Goal: Check status: Check status

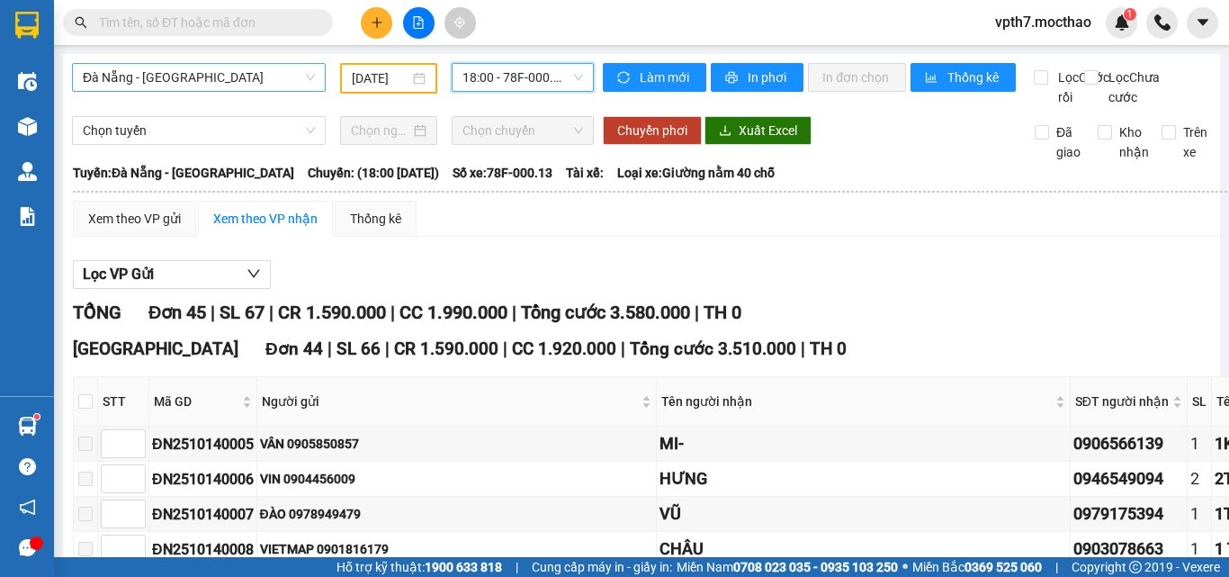
click at [265, 78] on span "Đà Nẵng - [GEOGRAPHIC_DATA]" at bounding box center [199, 77] width 232 height 27
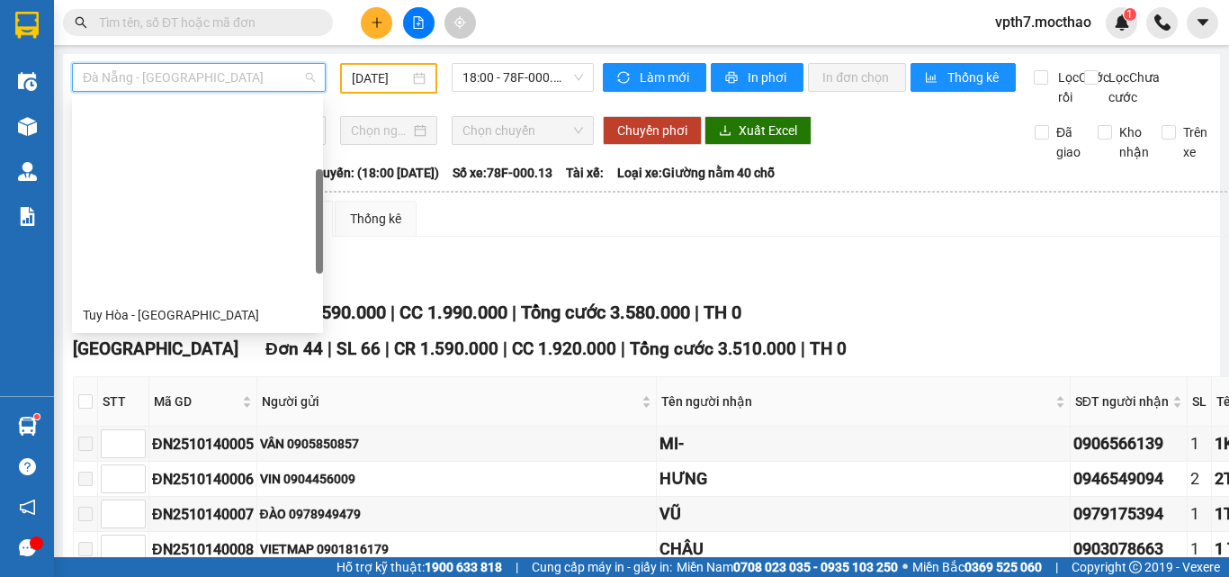
click at [153, 449] on div "BX Miền Đông Cũ - [GEOGRAPHIC_DATA]" at bounding box center [197, 459] width 229 height 20
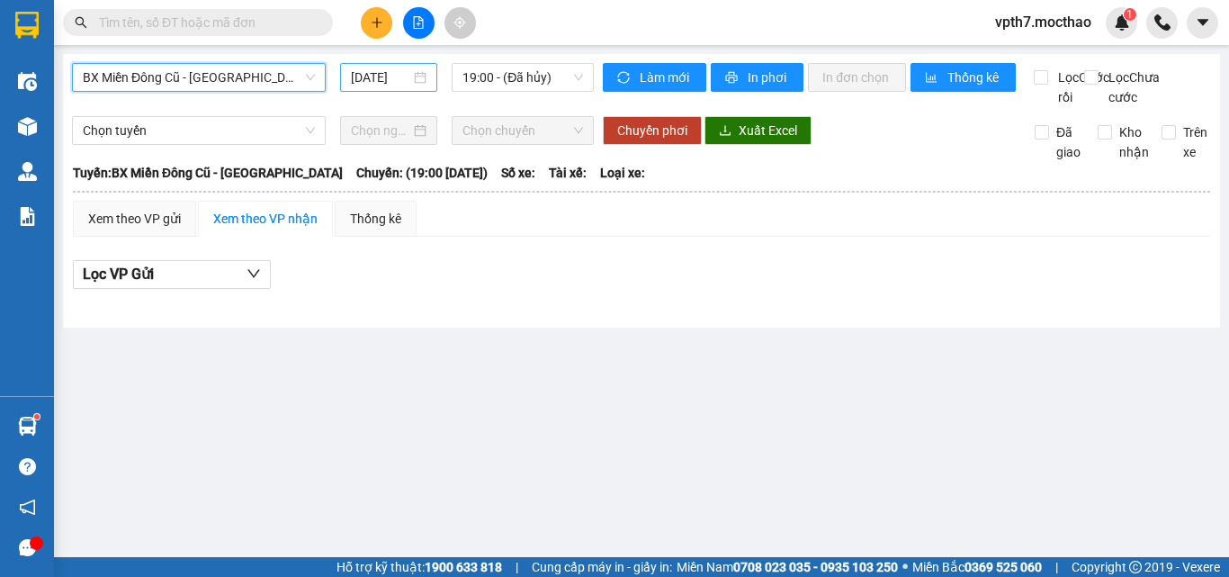
click at [396, 69] on input "[DATE]" at bounding box center [380, 77] width 59 height 20
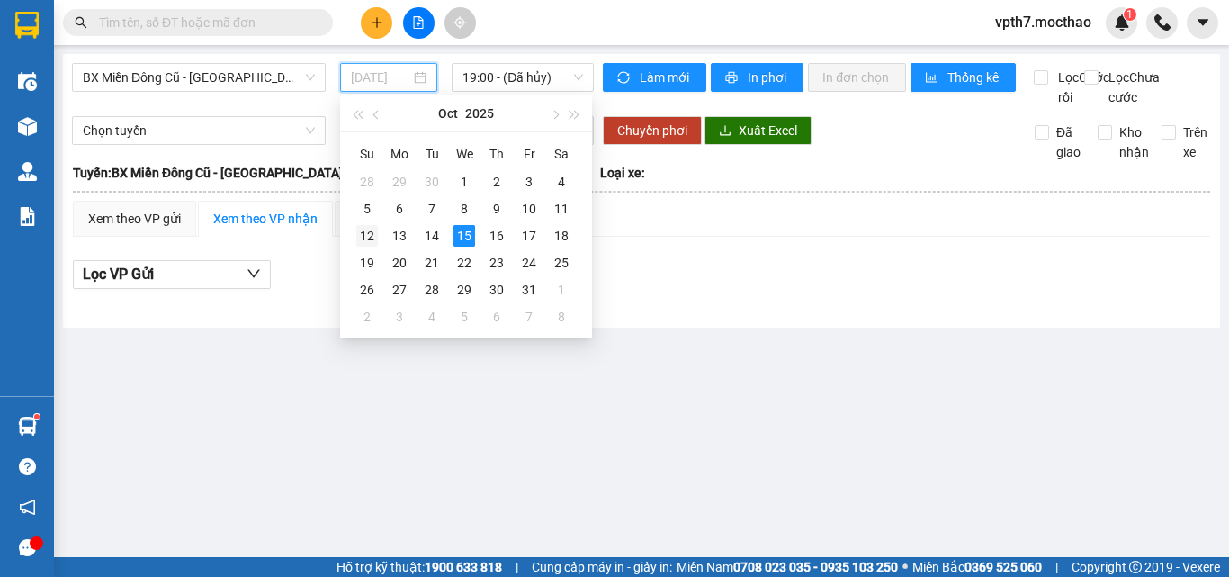
click at [367, 235] on div "12" at bounding box center [367, 236] width 22 height 22
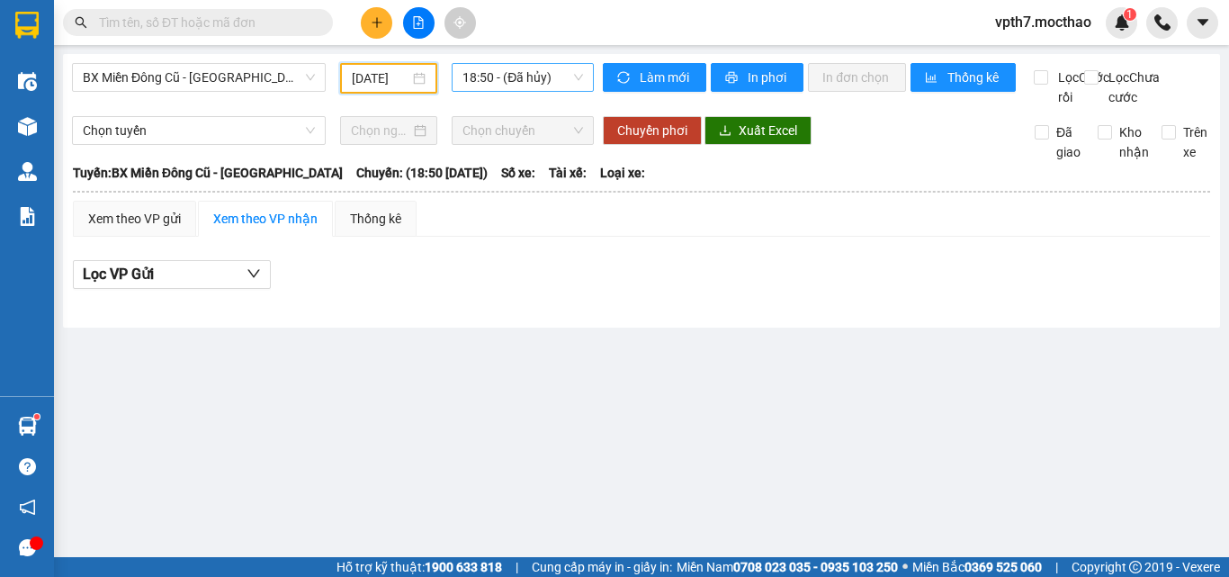
click at [513, 82] on span "18:50 - (Đã hủy)" at bounding box center [523, 77] width 121 height 27
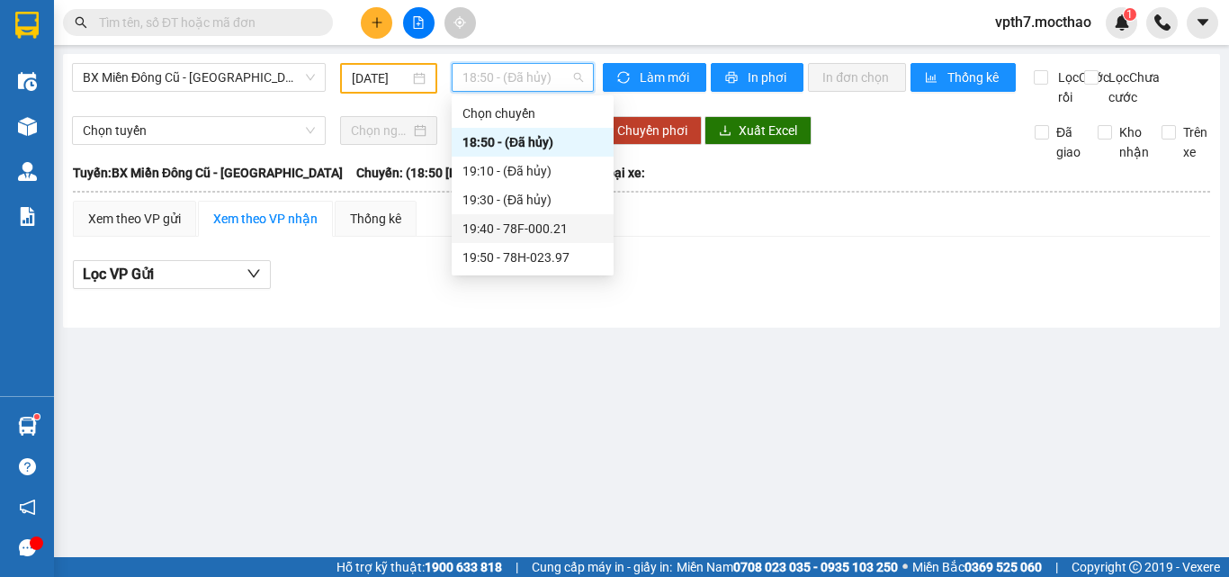
click at [550, 221] on div "19:40 - 78F-000.21" at bounding box center [533, 229] width 140 height 20
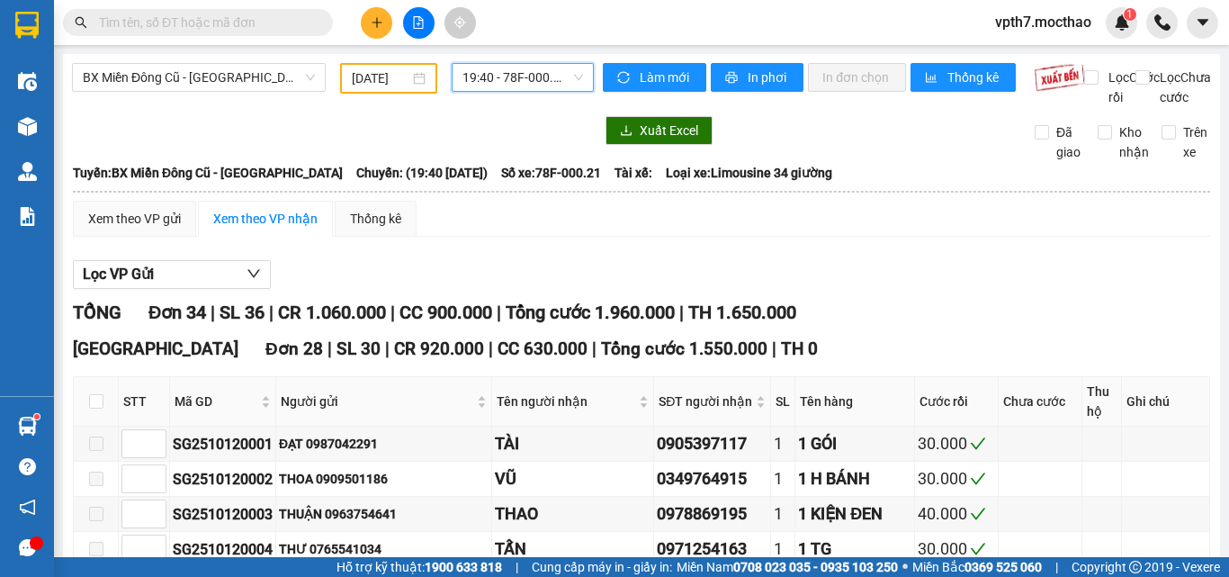
click at [535, 77] on span "19:40 - 78F-000.21" at bounding box center [523, 77] width 121 height 27
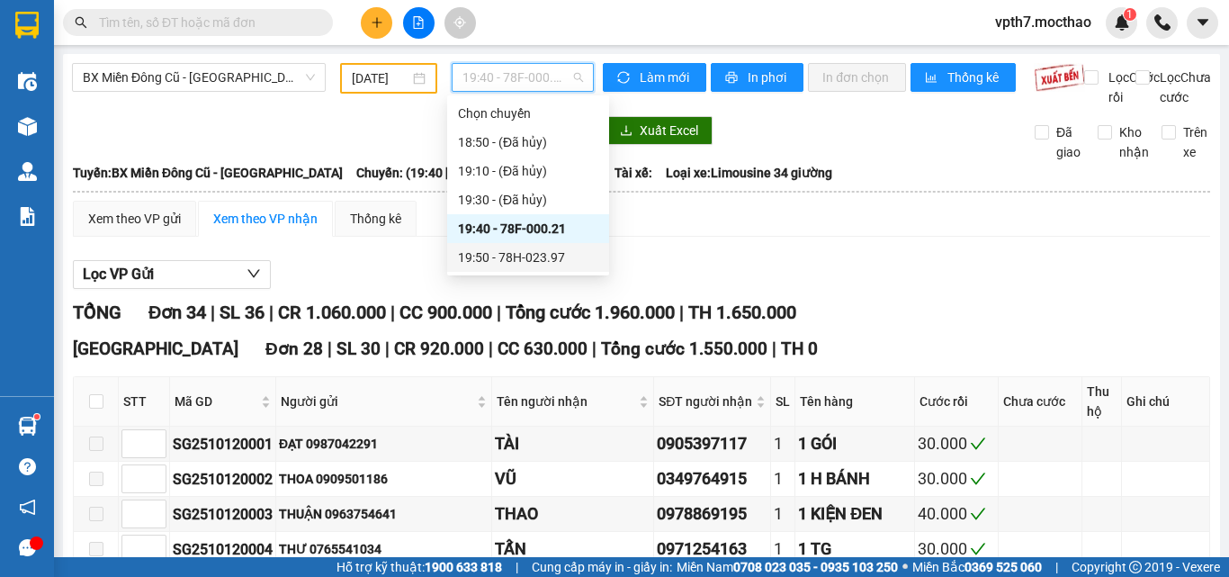
click at [534, 254] on div "19:50 - 78H-023.97" at bounding box center [528, 257] width 140 height 20
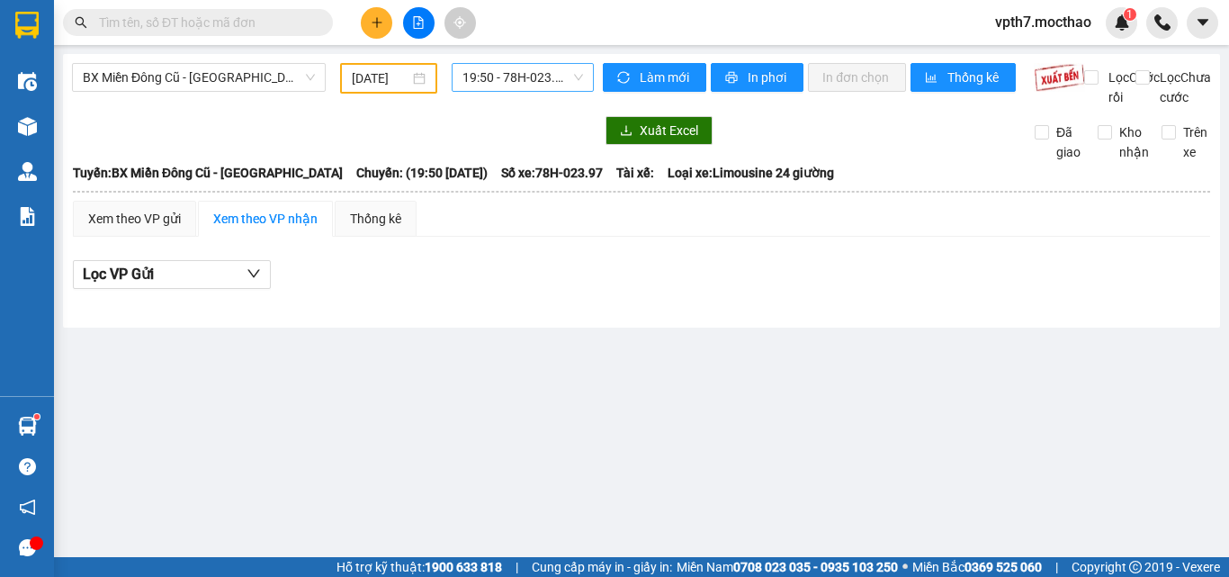
drag, startPoint x: 503, startPoint y: 93, endPoint x: 510, endPoint y: 86, distance: 9.6
click at [504, 89] on div "19:50 - 78H-023.97" at bounding box center [523, 78] width 157 height 31
click at [510, 86] on span "19:50 - 78H-023.97" at bounding box center [523, 77] width 121 height 27
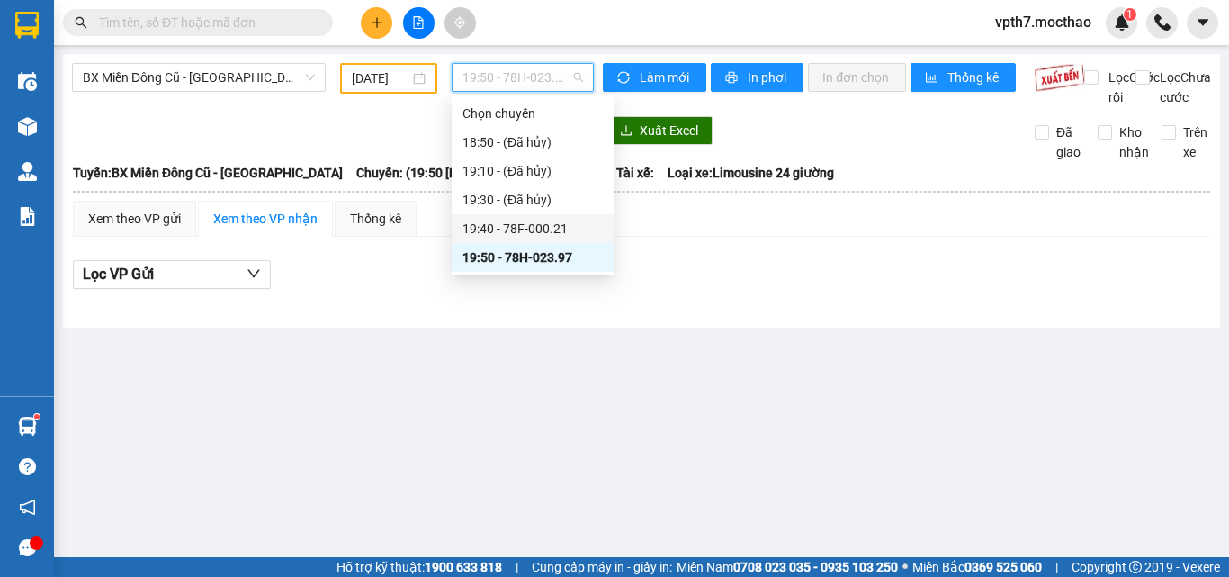
click at [538, 223] on div "19:40 - 78F-000.21" at bounding box center [533, 229] width 140 height 20
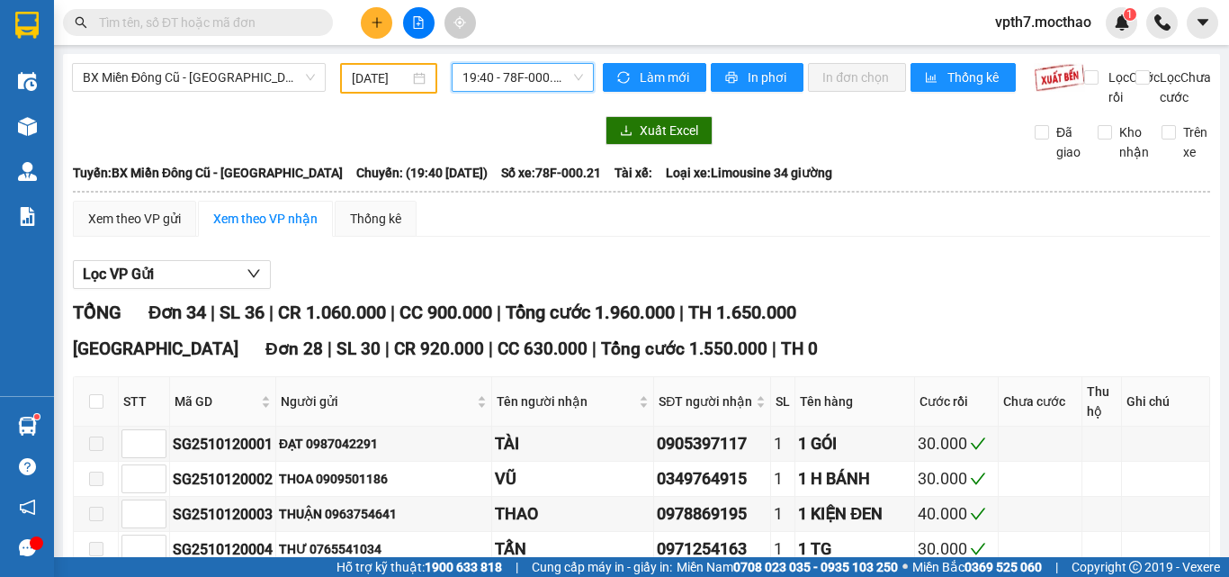
click at [358, 78] on input "[DATE]" at bounding box center [381, 78] width 58 height 20
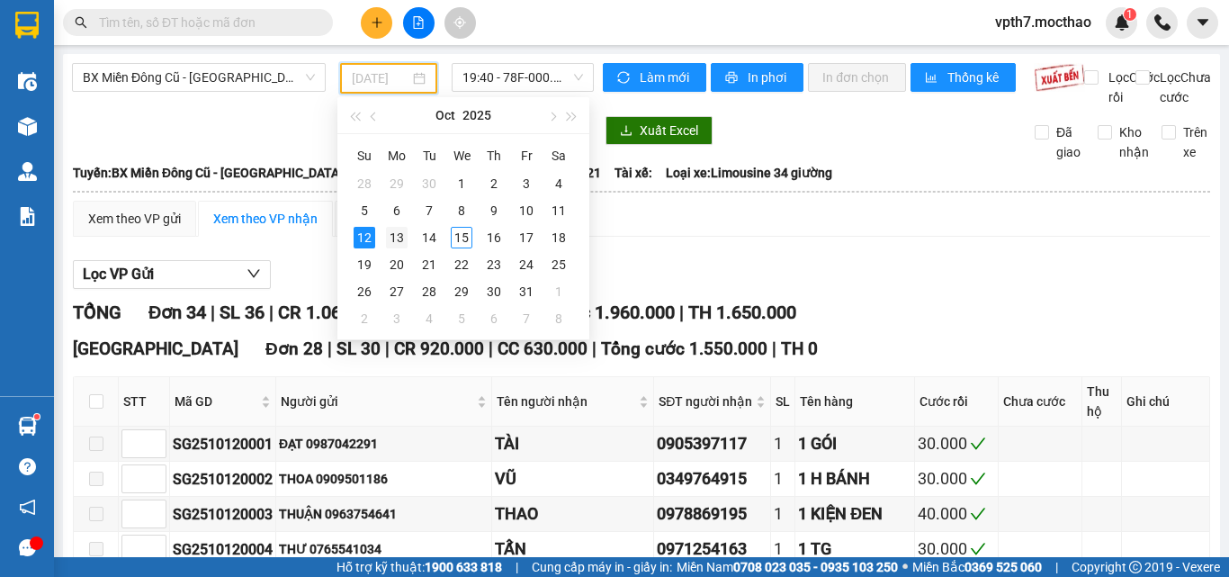
click at [395, 238] on div "13" at bounding box center [397, 238] width 22 height 22
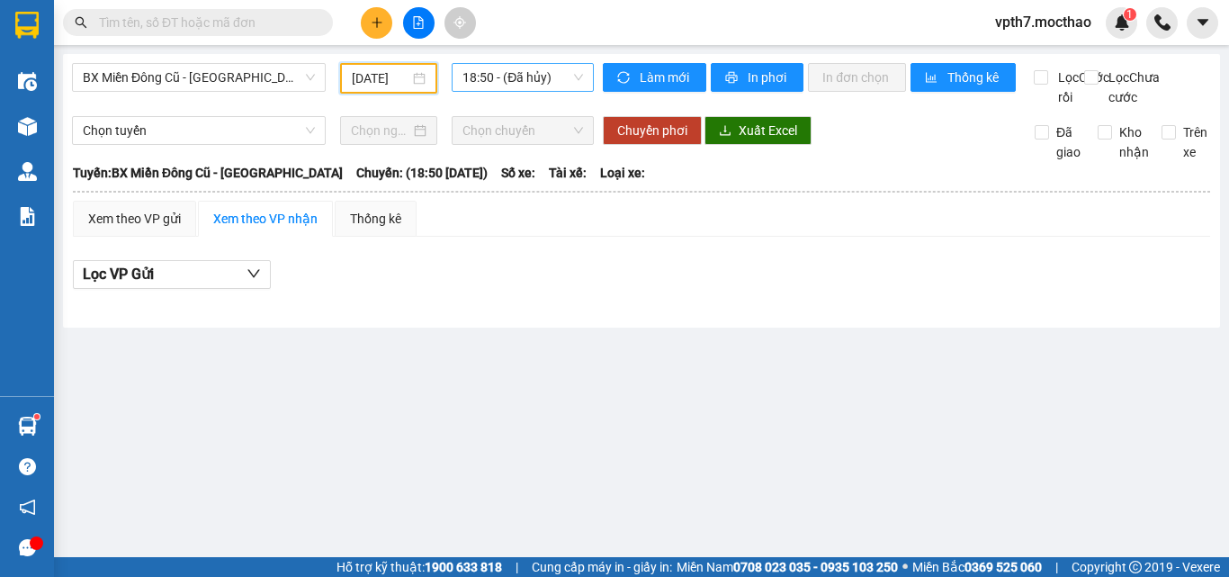
click at [549, 91] on div "18:50 - (Đã hủy)" at bounding box center [523, 77] width 142 height 29
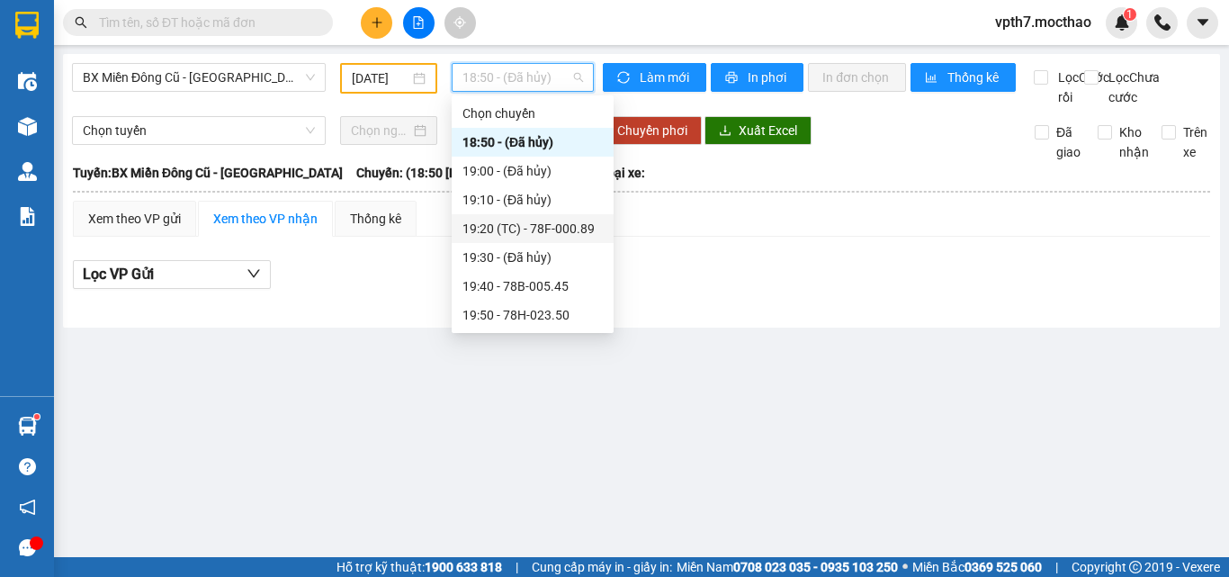
click at [560, 237] on div "19:20 (TC) - 78F-000.89" at bounding box center [533, 229] width 140 height 20
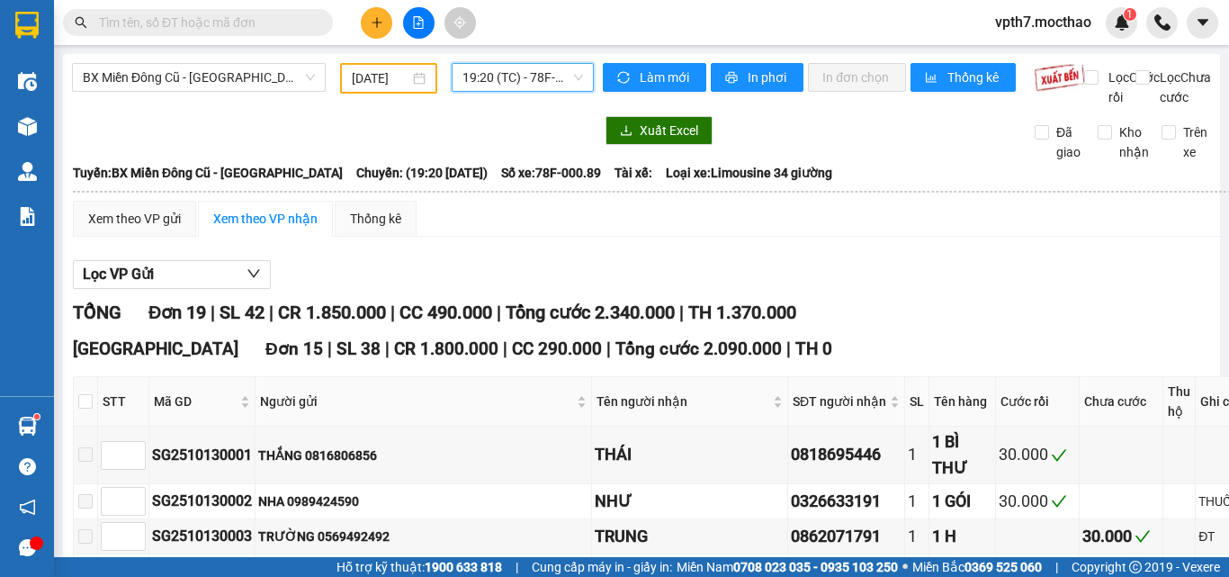
click at [521, 85] on span "19:20 (TC) - 78F-000.89" at bounding box center [523, 77] width 121 height 27
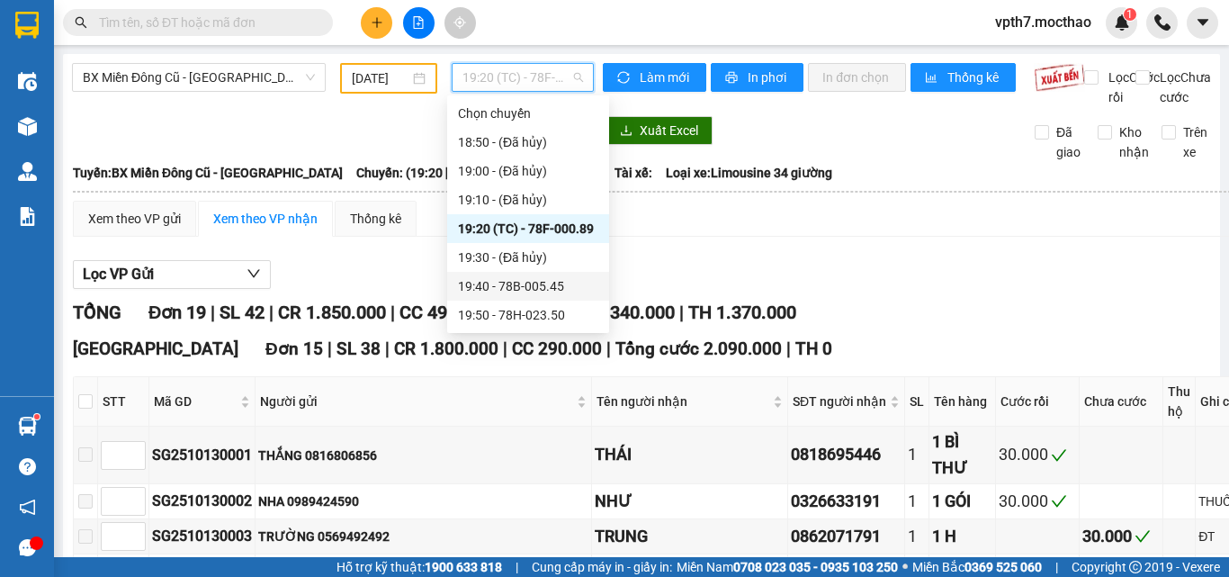
click at [547, 293] on div "19:40 - 78B-005.45" at bounding box center [528, 286] width 140 height 20
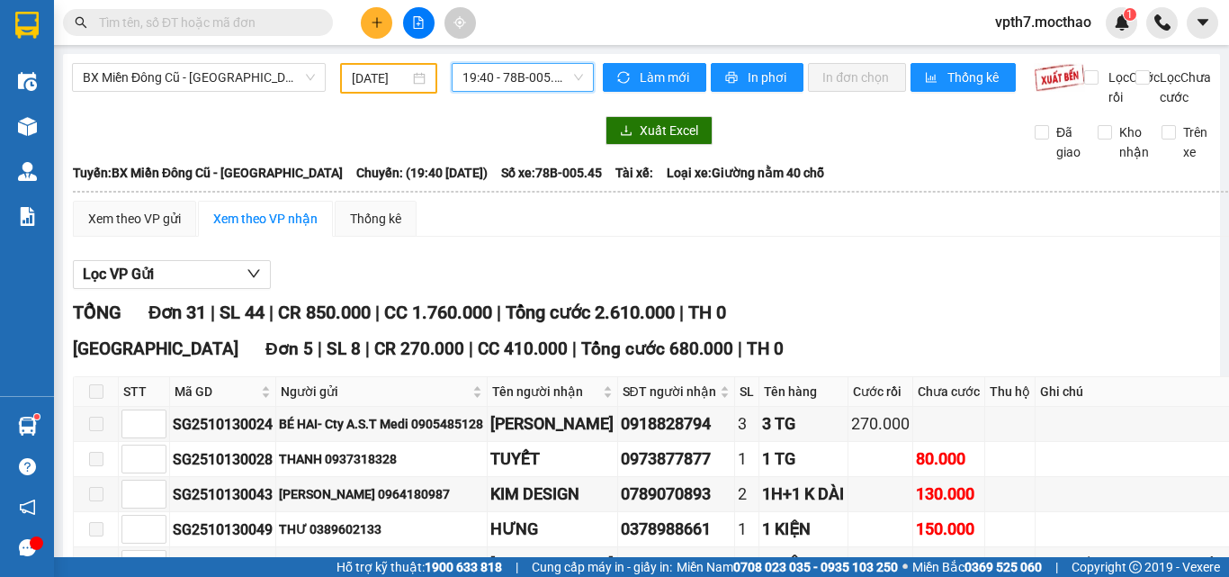
click at [546, 76] on span "19:40 - 78B-005.45" at bounding box center [523, 77] width 121 height 27
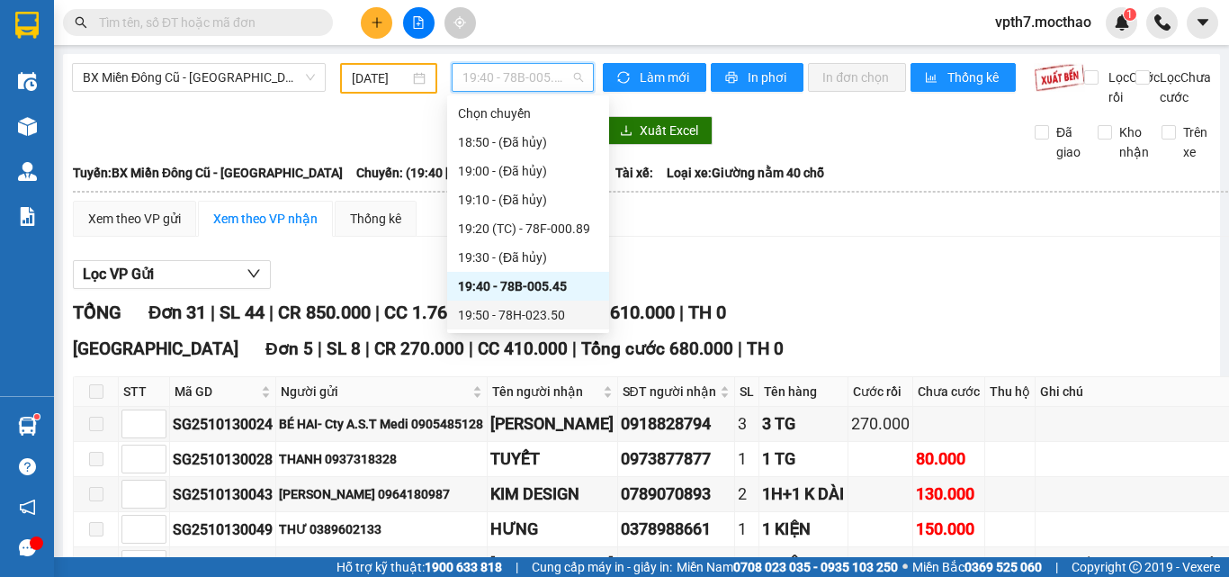
click at [541, 317] on div "19:50 - 78H-023.50" at bounding box center [528, 315] width 140 height 20
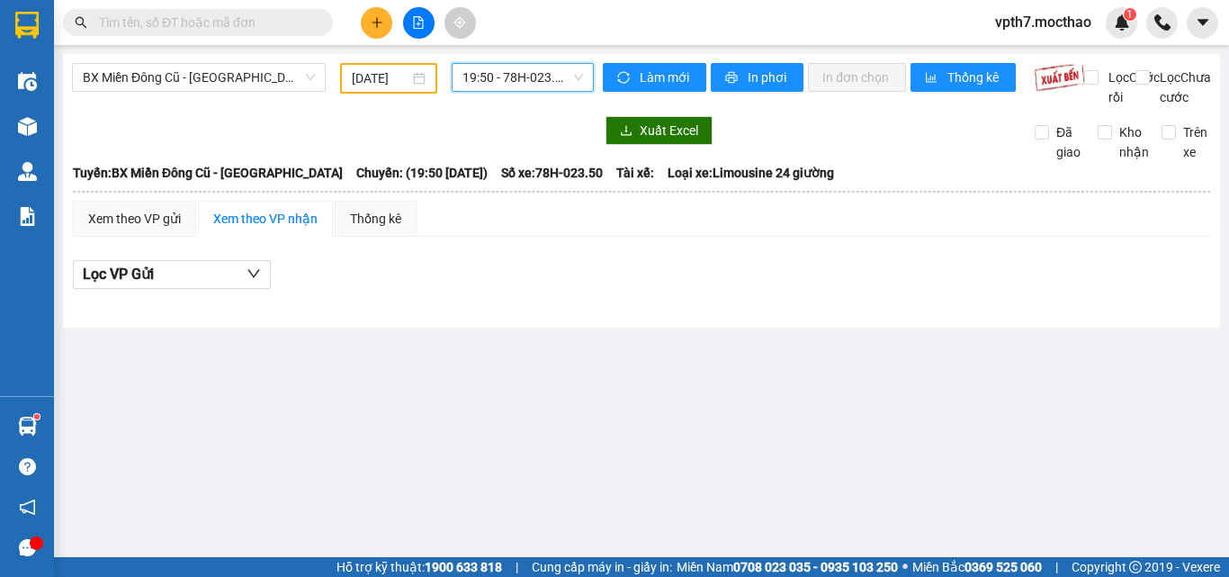
click at [369, 80] on input "[DATE]" at bounding box center [381, 78] width 58 height 20
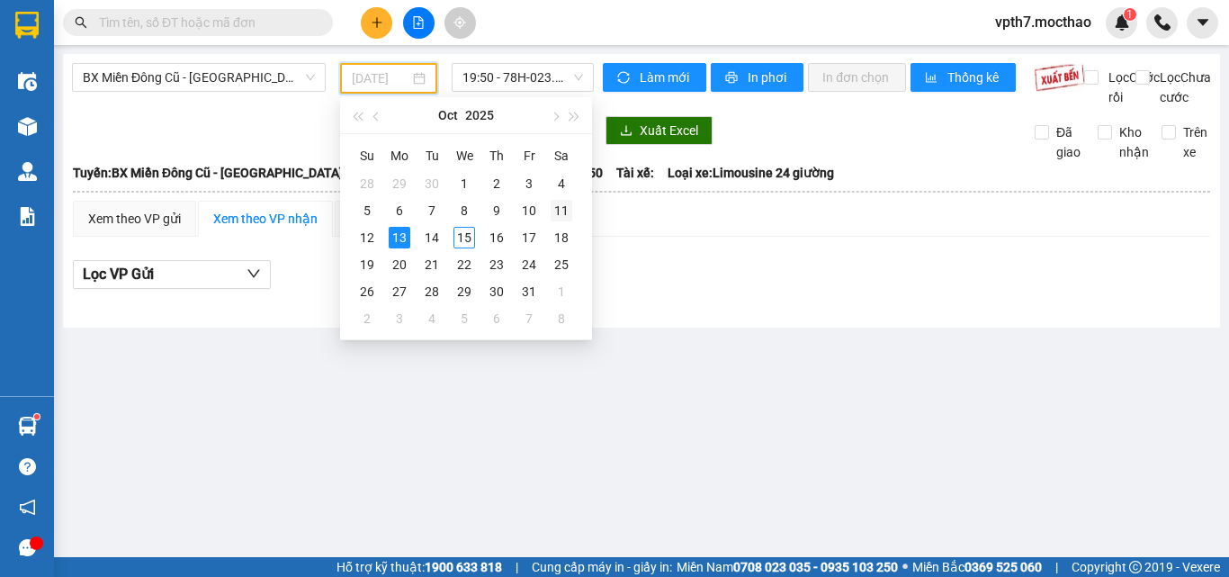
click at [557, 215] on div "11" at bounding box center [562, 211] width 22 height 22
type input "[DATE]"
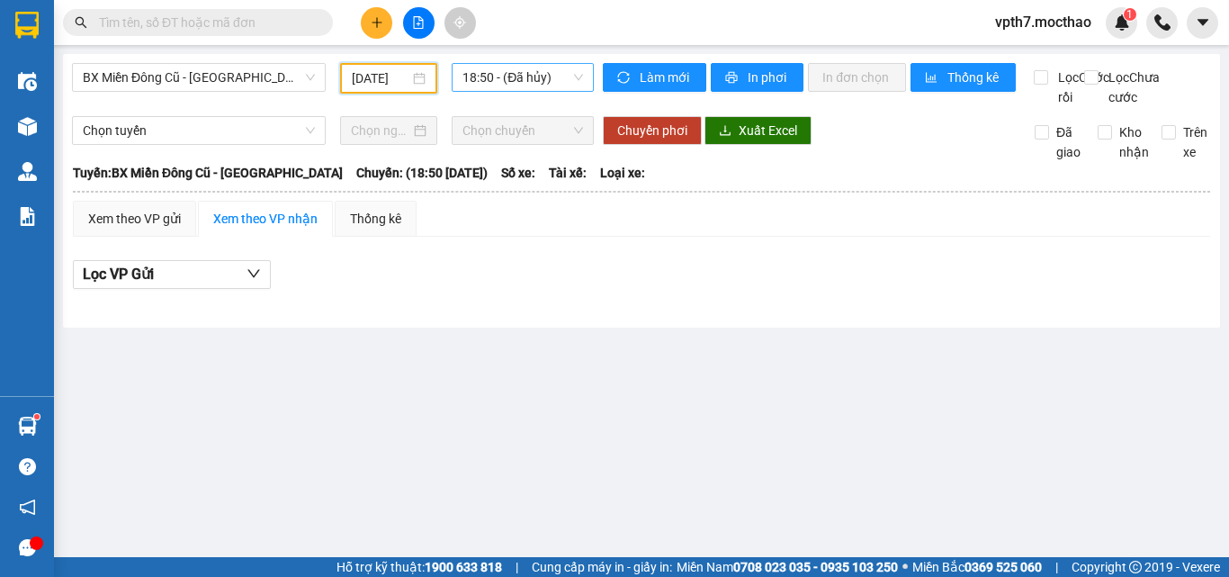
click at [498, 76] on span "18:50 - (Đã hủy)" at bounding box center [523, 77] width 121 height 27
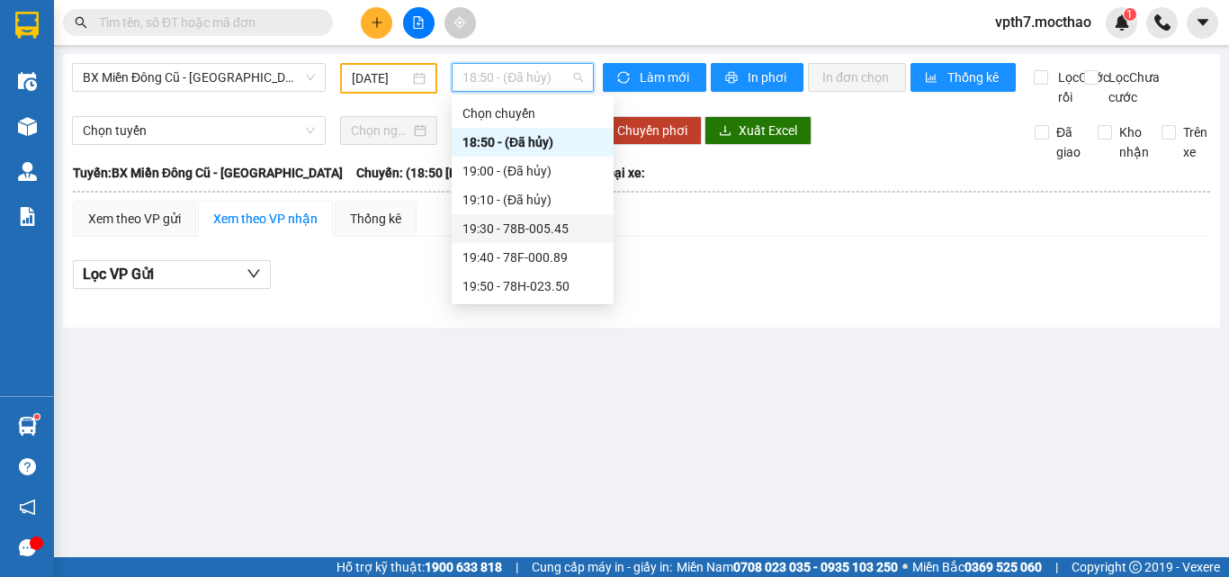
click at [547, 230] on div "19:30 - 78B-005.45" at bounding box center [533, 229] width 140 height 20
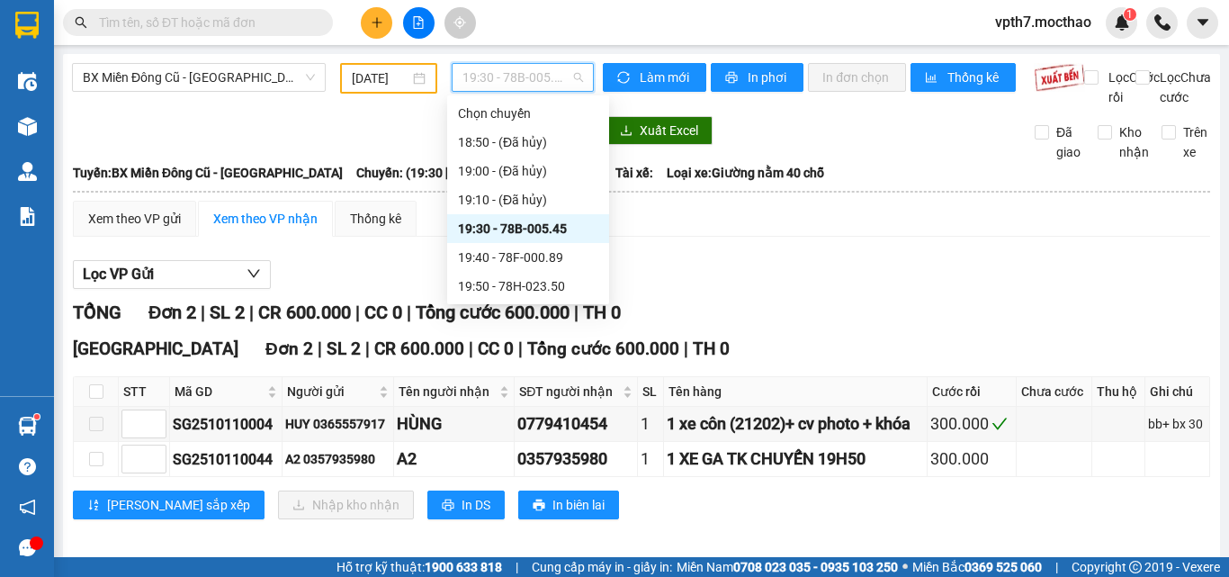
click at [502, 79] on span "19:30 - 78B-005.45" at bounding box center [523, 77] width 121 height 27
click at [517, 260] on div "19:40 - 78F-000.89" at bounding box center [528, 257] width 140 height 20
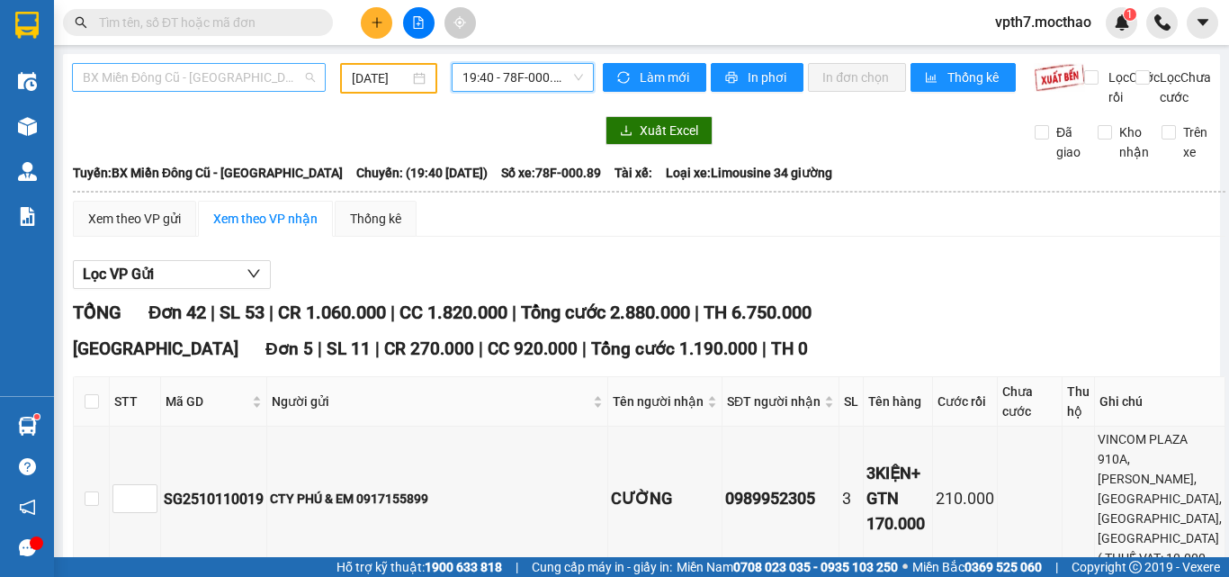
click at [166, 85] on span "BX Miền Đông Cũ - [GEOGRAPHIC_DATA]" at bounding box center [199, 77] width 232 height 27
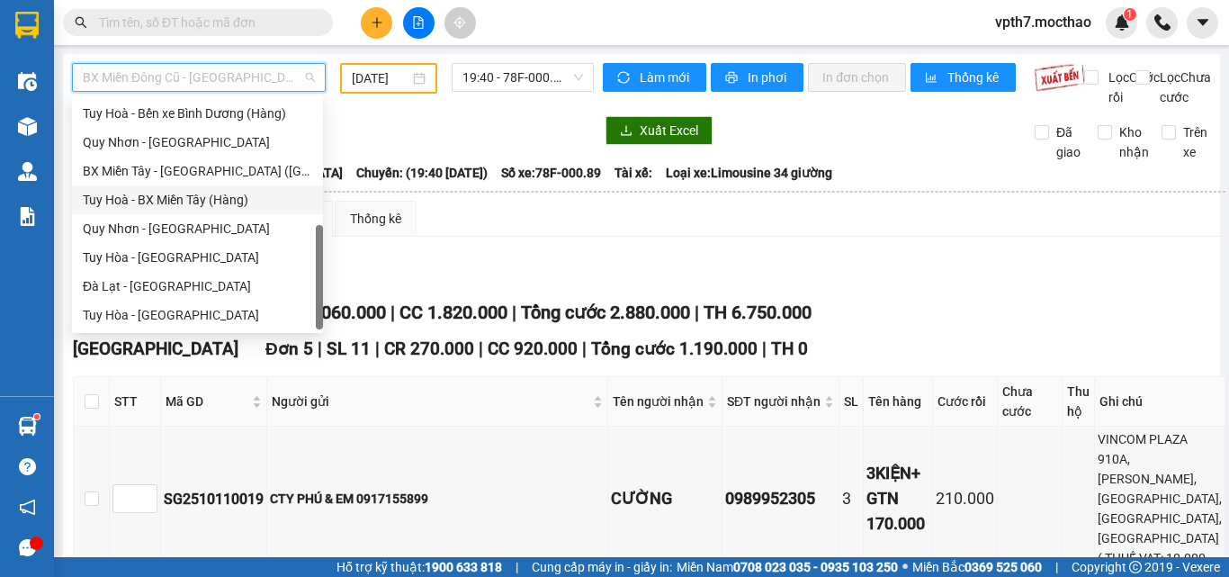
scroll to position [223, 0]
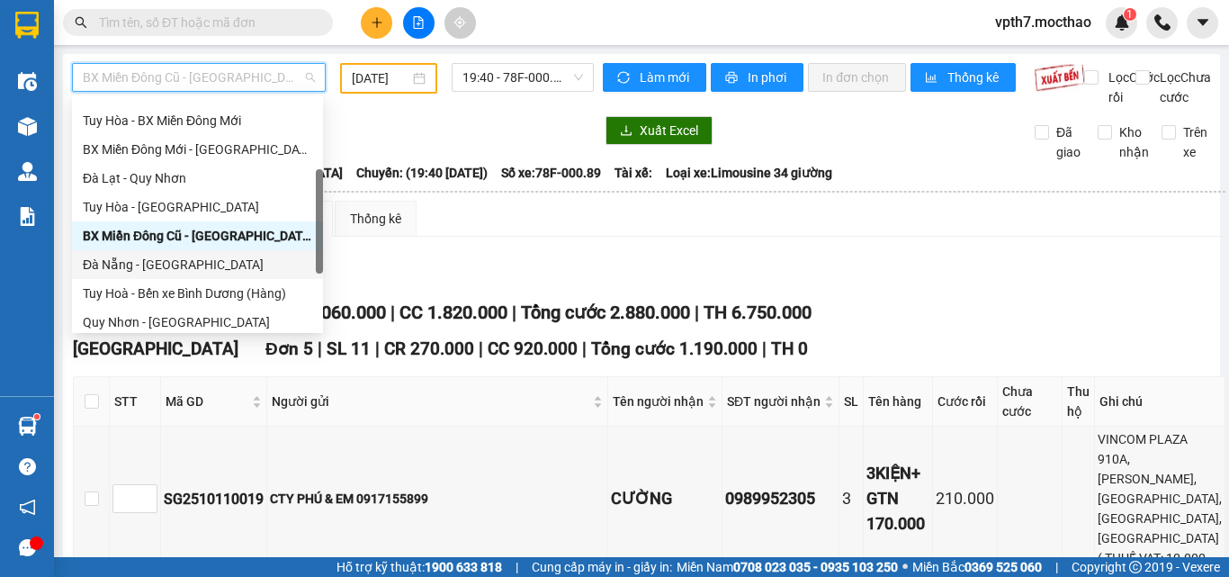
click at [121, 263] on div "Đà Nẵng - [GEOGRAPHIC_DATA]" at bounding box center [197, 265] width 229 height 20
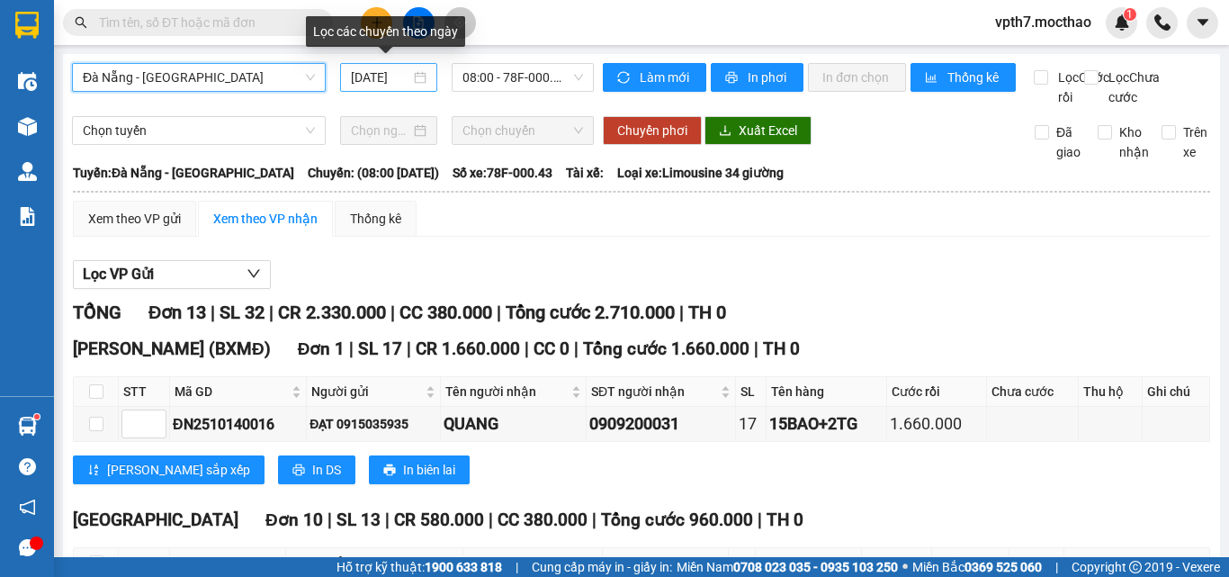
click at [368, 72] on input "[DATE]" at bounding box center [380, 77] width 59 height 20
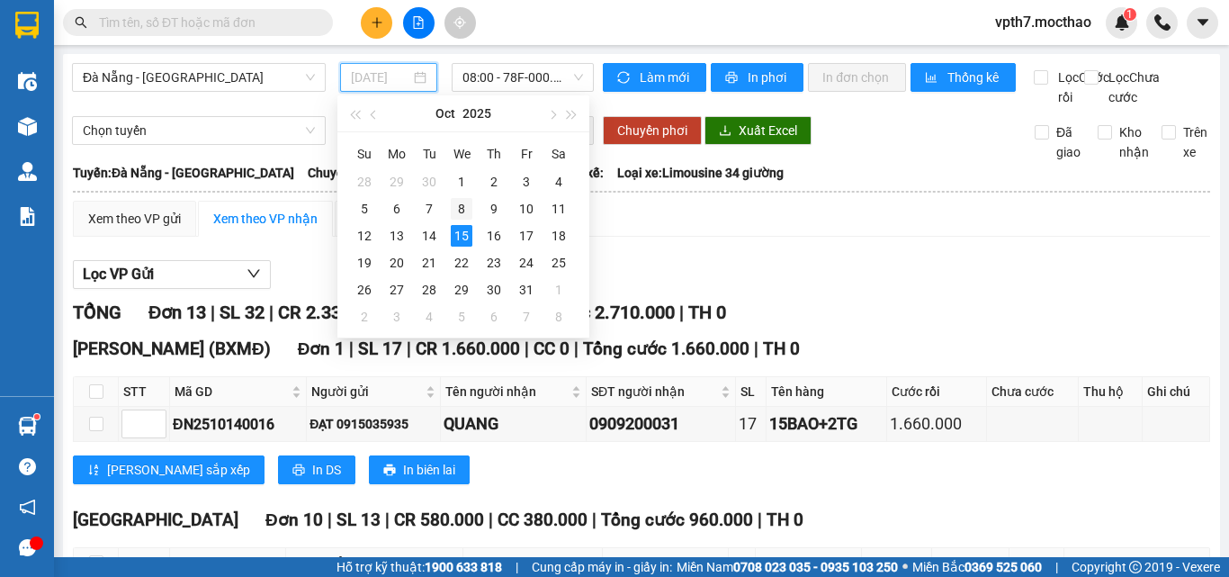
click at [467, 212] on div "8" at bounding box center [462, 209] width 22 height 22
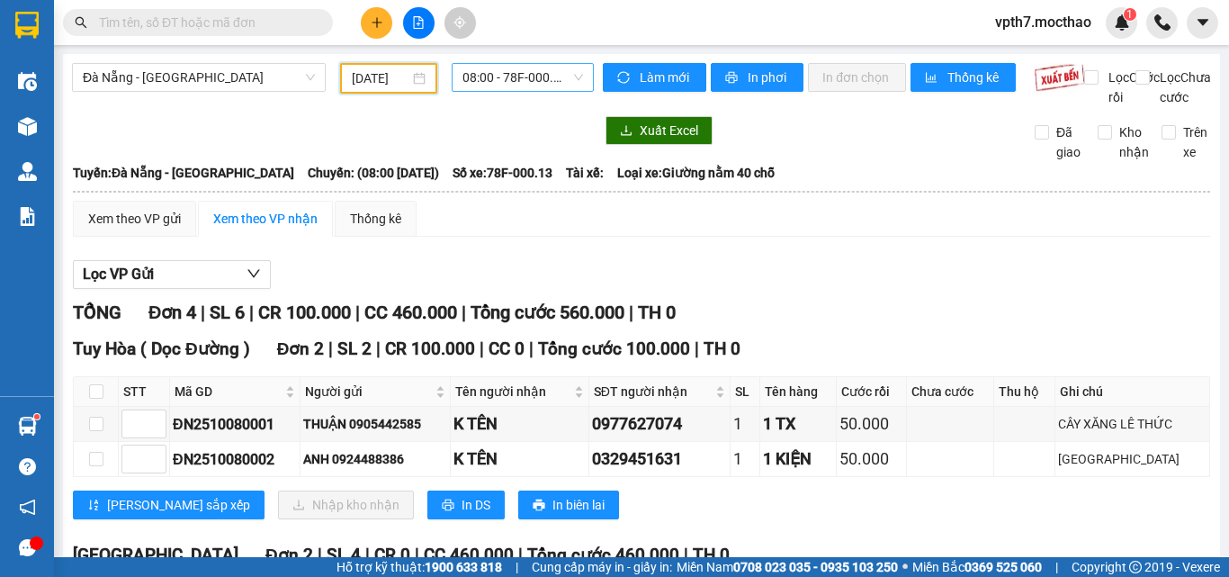
click at [502, 66] on span "08:00 - 78F-000.13" at bounding box center [523, 77] width 121 height 27
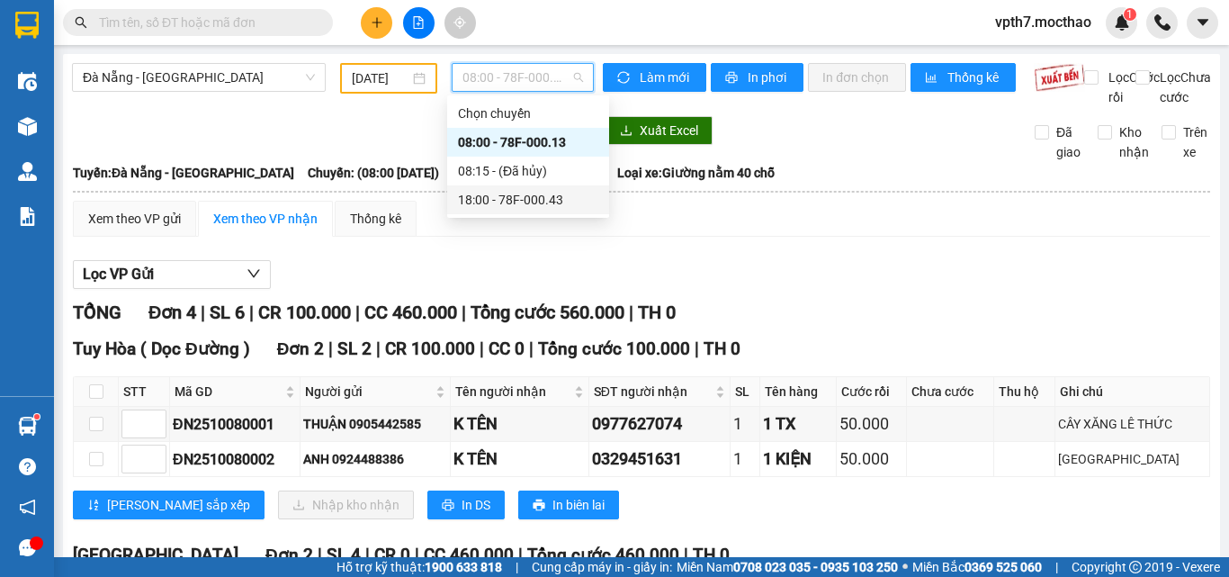
click at [509, 196] on div "18:00 - 78F-000.43" at bounding box center [528, 200] width 140 height 20
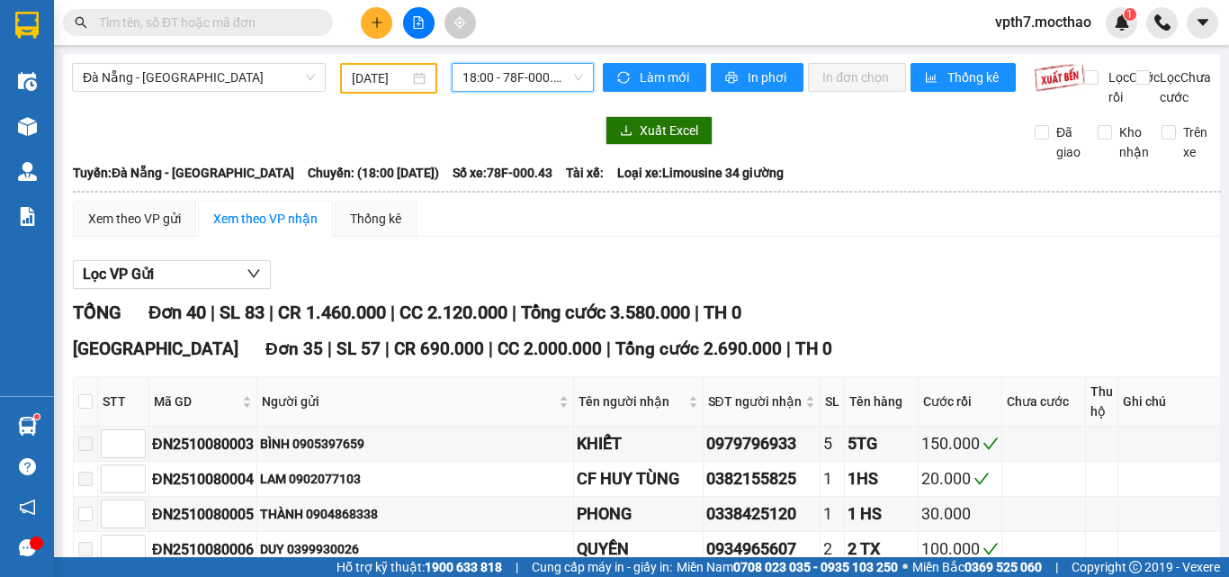
click at [374, 75] on input "[DATE]" at bounding box center [381, 78] width 58 height 20
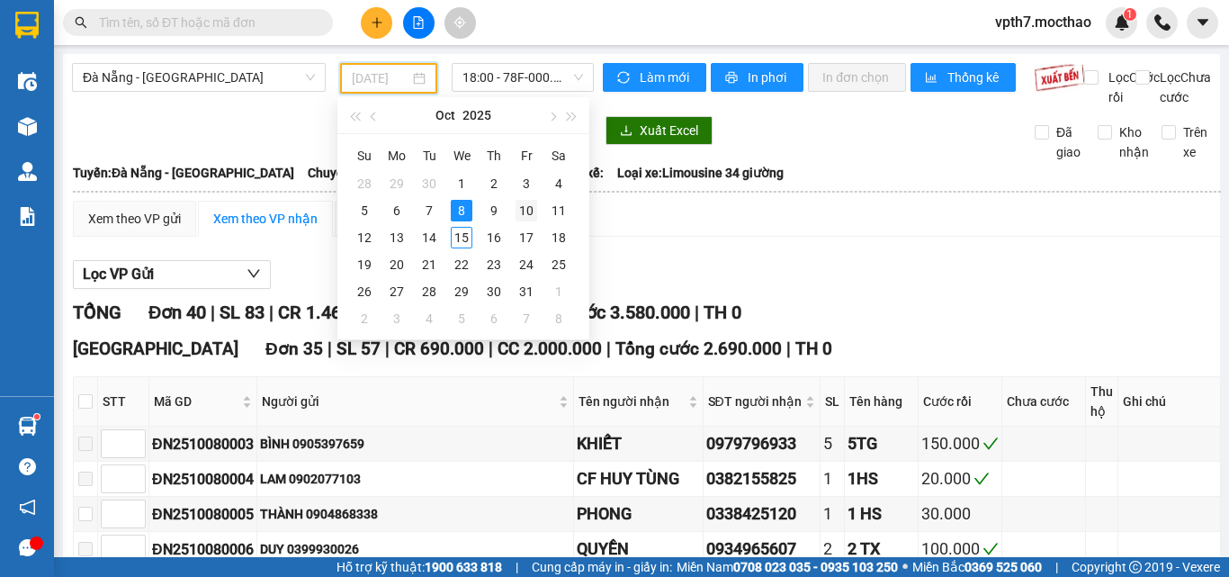
click at [531, 214] on div "10" at bounding box center [527, 211] width 22 height 22
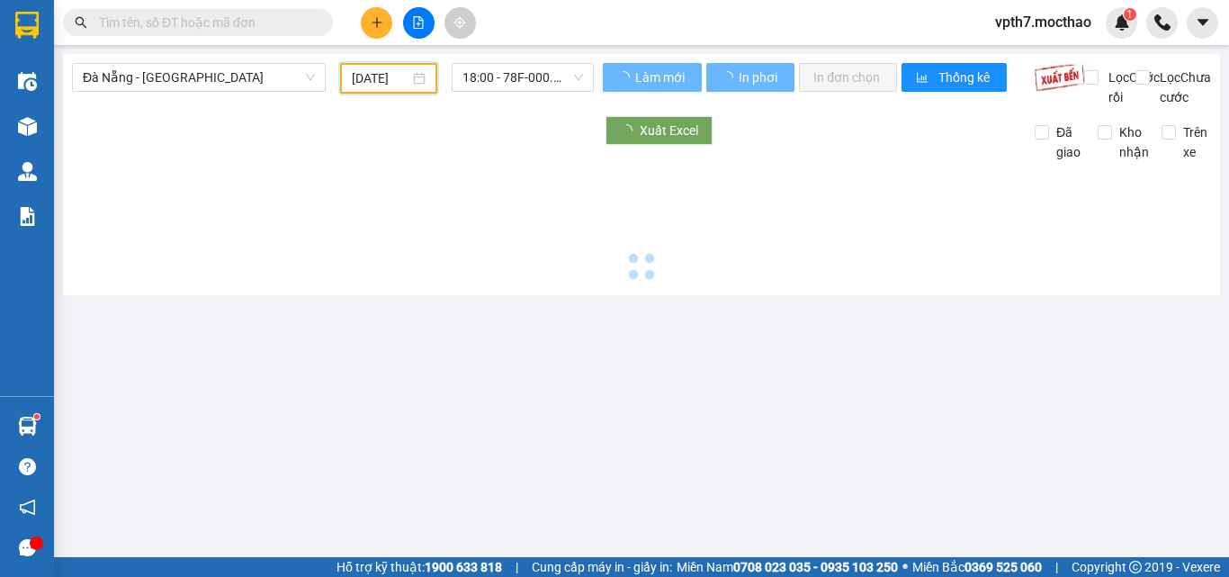
type input "[DATE]"
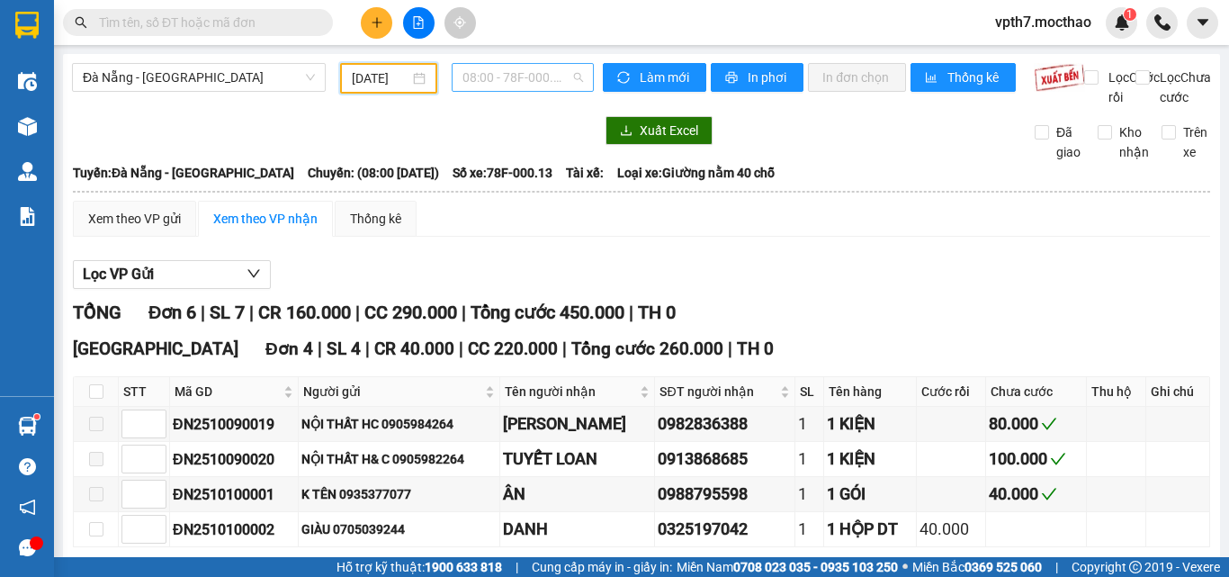
click at [481, 74] on span "08:00 - 78F-000.13" at bounding box center [523, 77] width 121 height 27
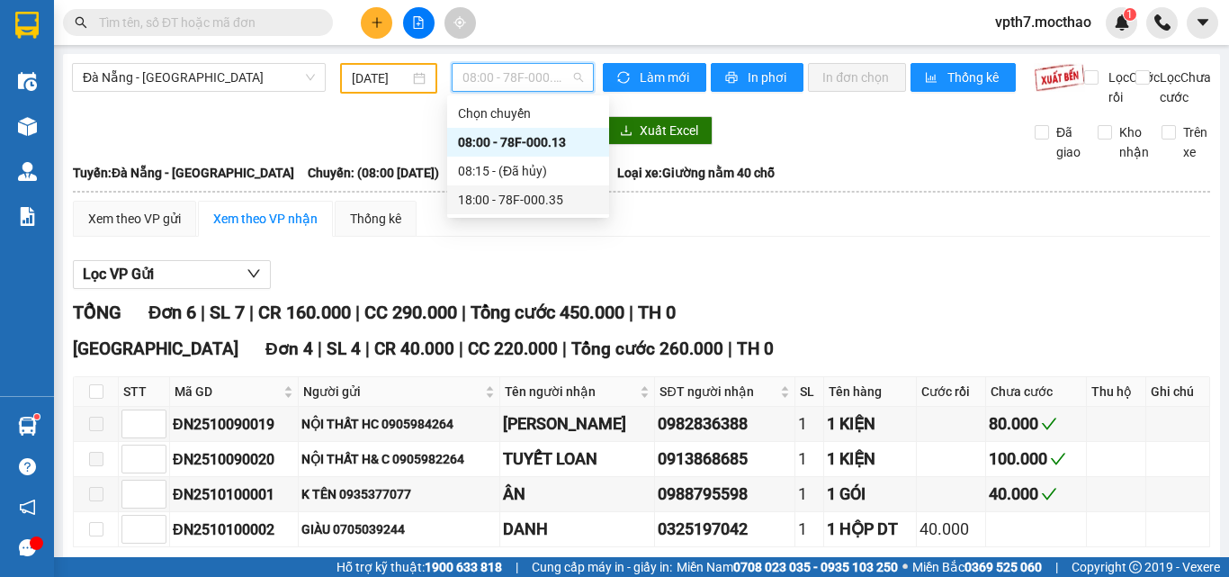
click at [501, 204] on div "18:00 - 78F-000.35" at bounding box center [528, 200] width 140 height 20
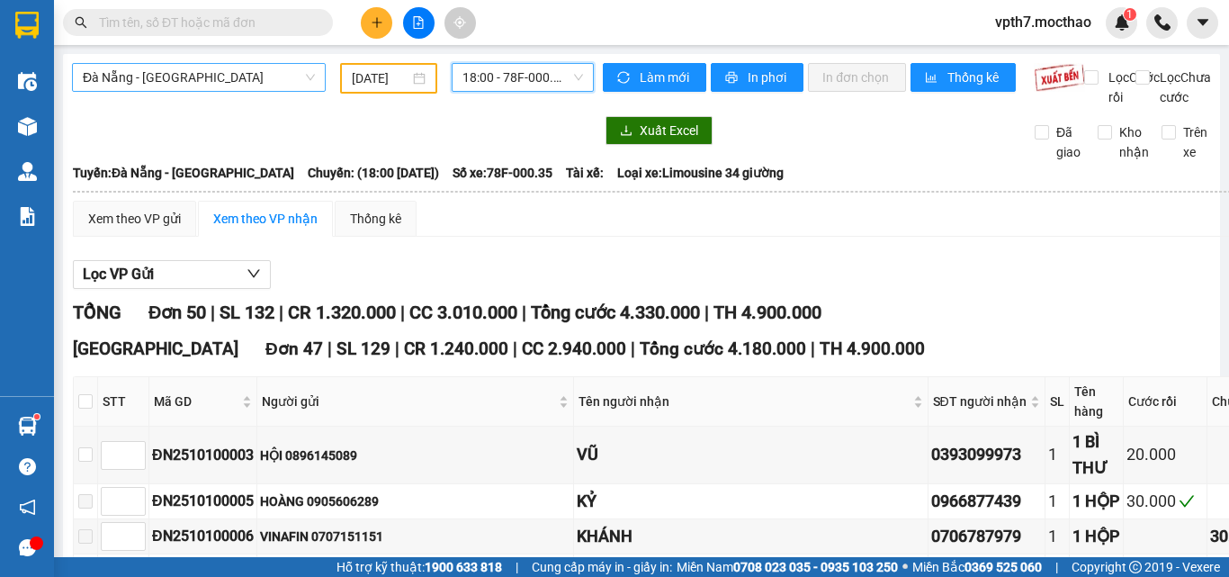
click at [159, 80] on span "Đà Nẵng - [GEOGRAPHIC_DATA]" at bounding box center [199, 77] width 232 height 27
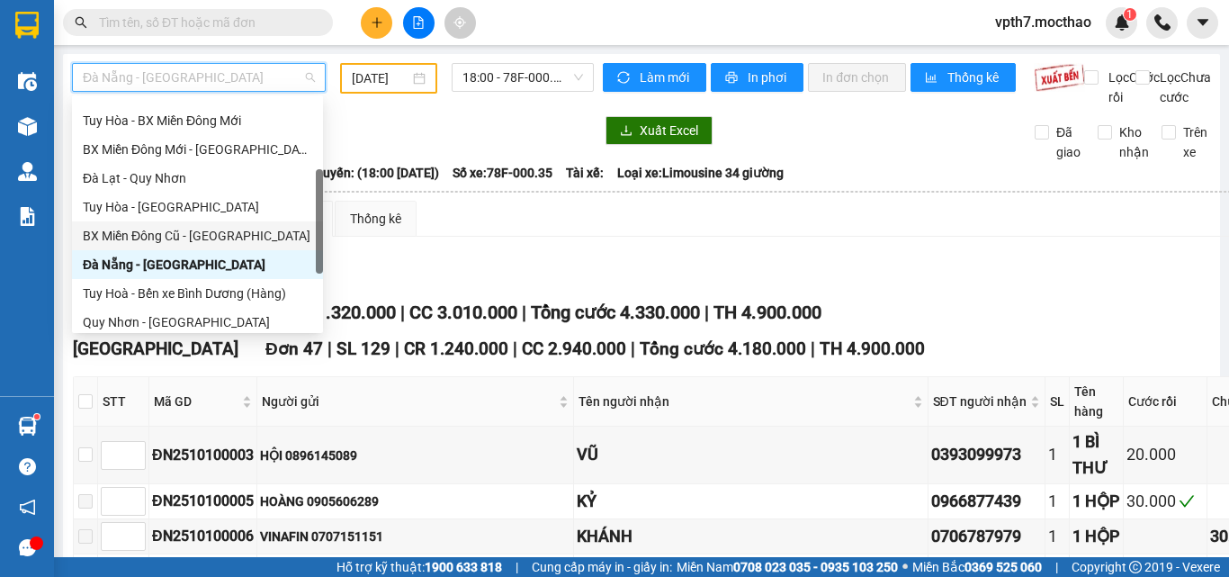
click at [200, 237] on div "BX Miền Đông Cũ - [GEOGRAPHIC_DATA]" at bounding box center [197, 236] width 229 height 20
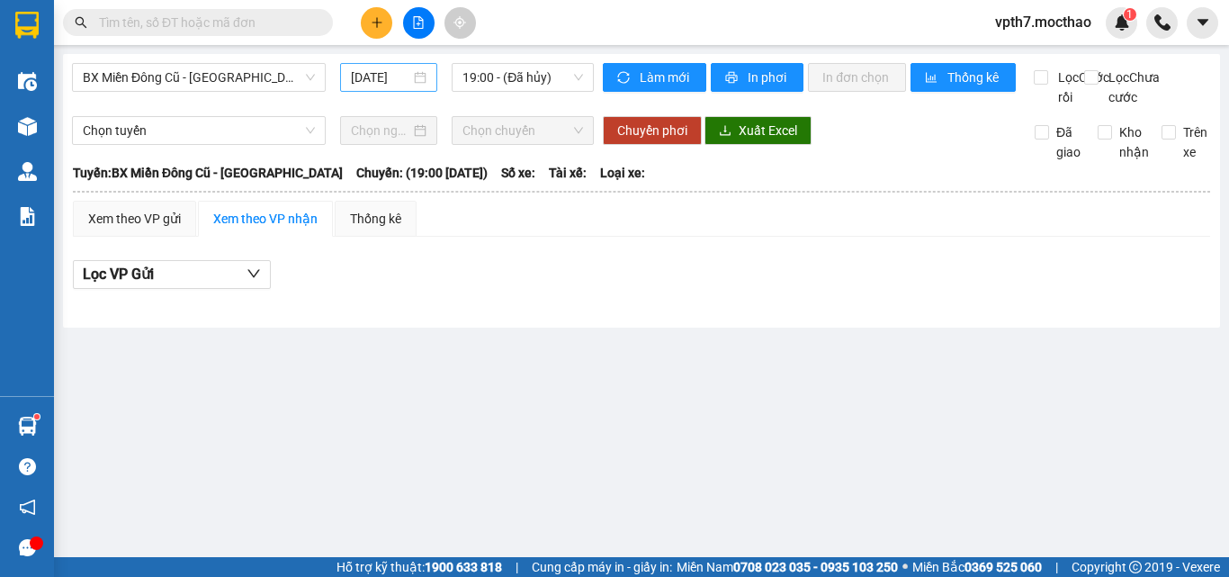
click at [389, 87] on div "[DATE]" at bounding box center [388, 77] width 97 height 29
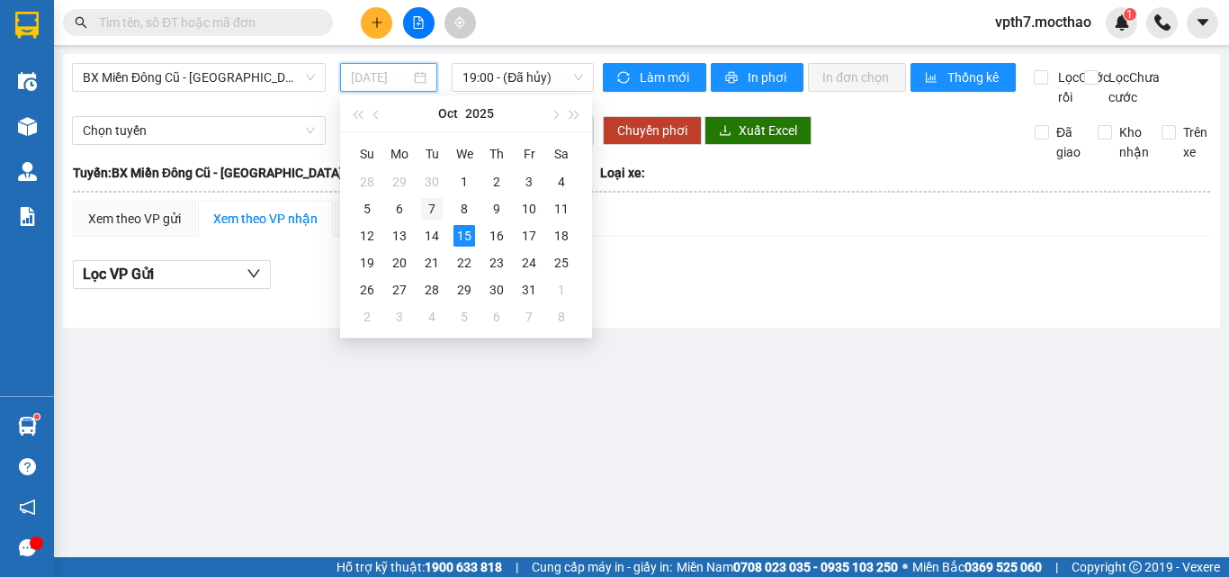
click at [427, 209] on div "7" at bounding box center [432, 209] width 22 height 22
type input "[DATE]"
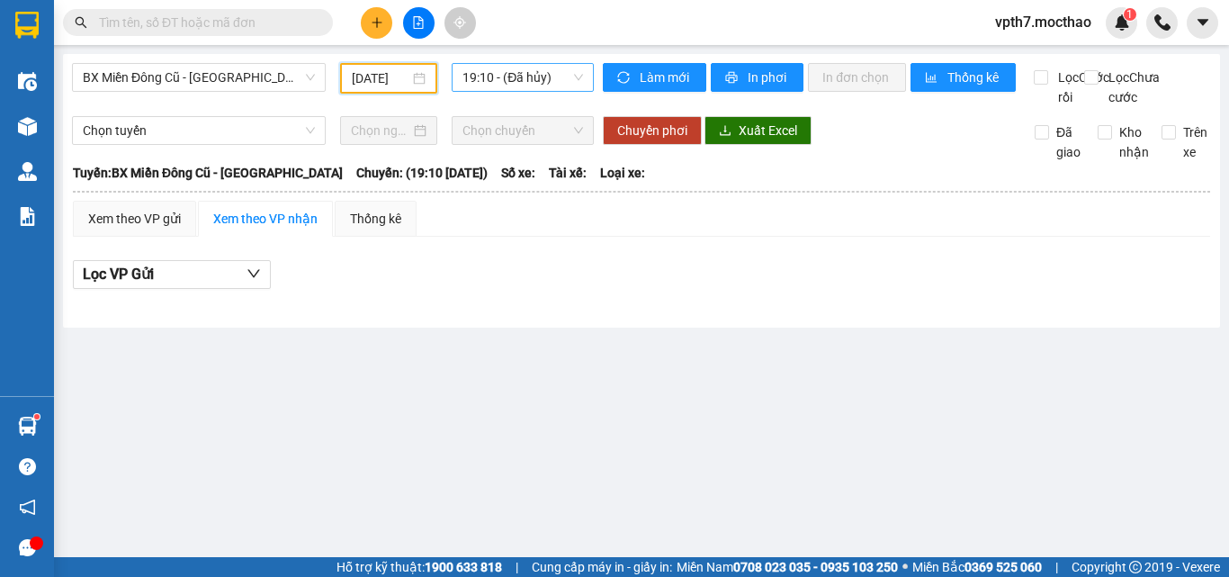
click at [517, 81] on span "19:10 - (Đã hủy)" at bounding box center [523, 77] width 121 height 27
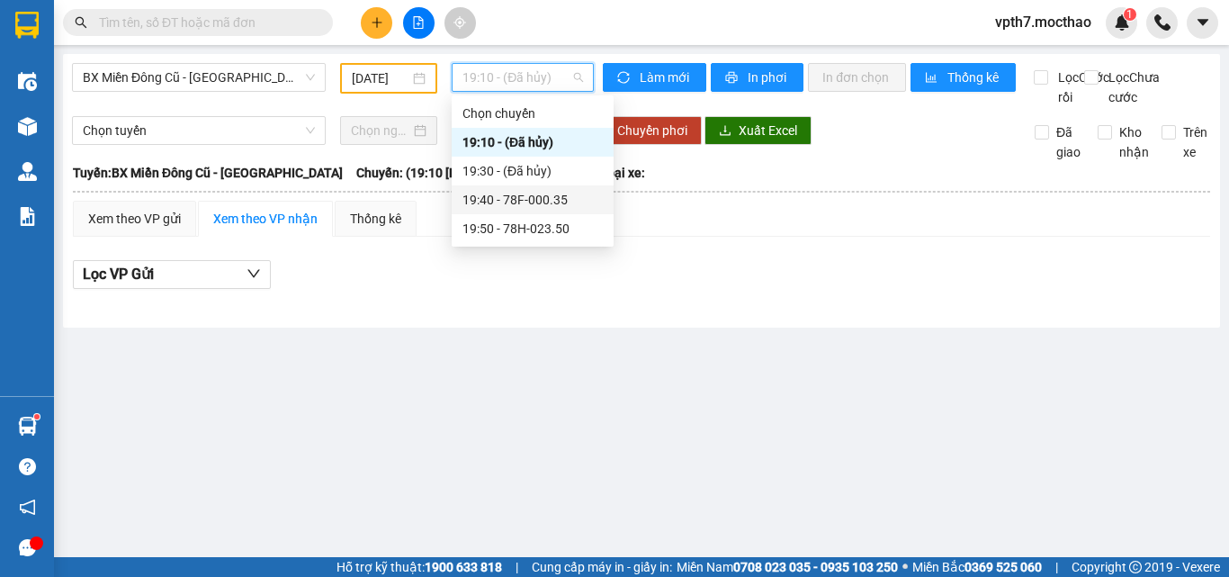
click at [526, 203] on div "19:40 - 78F-000.35" at bounding box center [533, 200] width 140 height 20
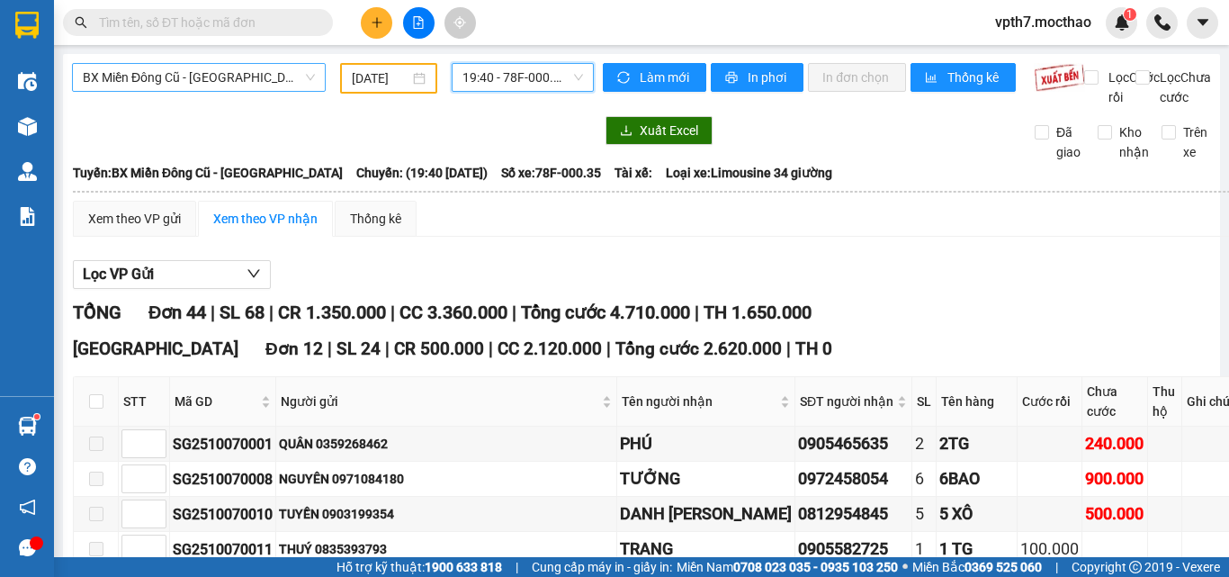
click at [232, 87] on span "BX Miền Đông Cũ - [GEOGRAPHIC_DATA]" at bounding box center [199, 77] width 232 height 27
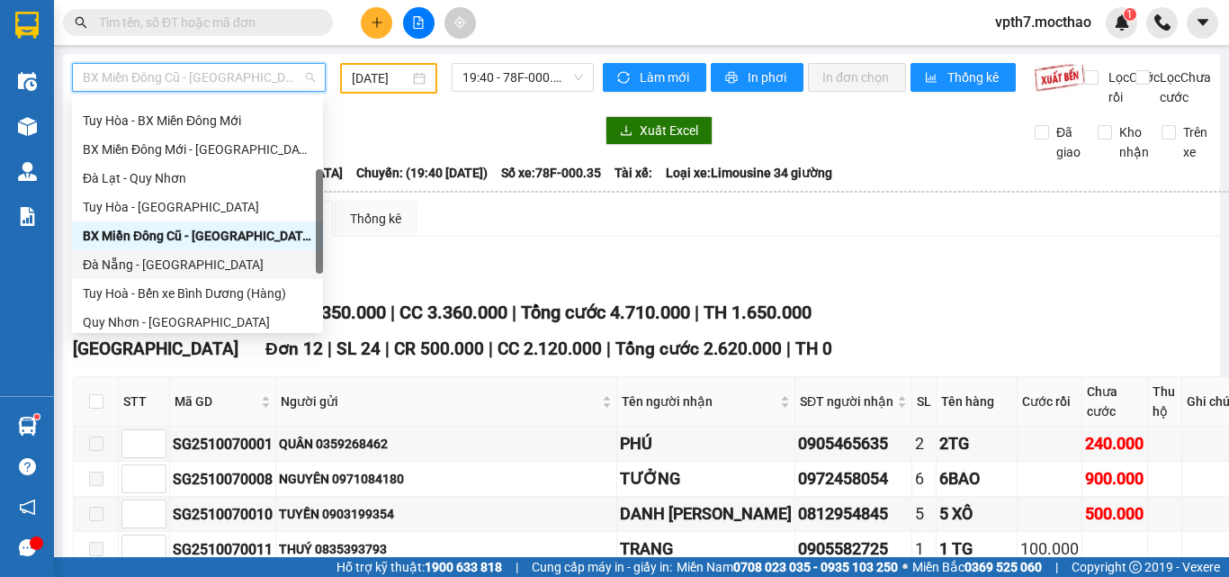
click at [147, 264] on div "Đà Nẵng - [GEOGRAPHIC_DATA]" at bounding box center [197, 265] width 229 height 20
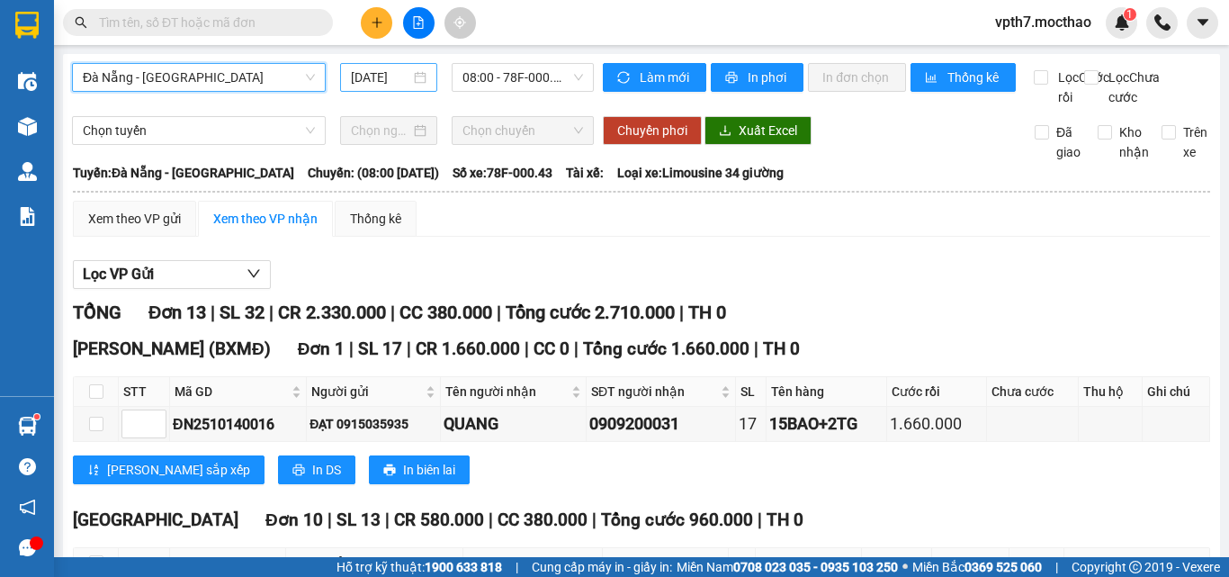
click at [383, 86] on input "[DATE]" at bounding box center [380, 77] width 59 height 20
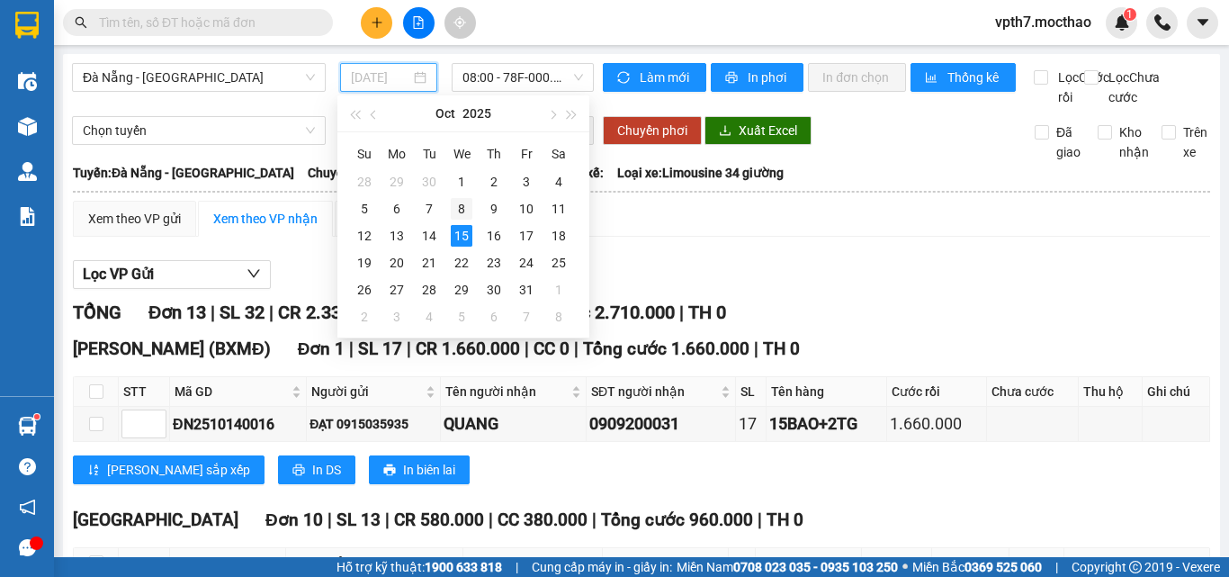
click at [463, 210] on div "8" at bounding box center [462, 209] width 22 height 22
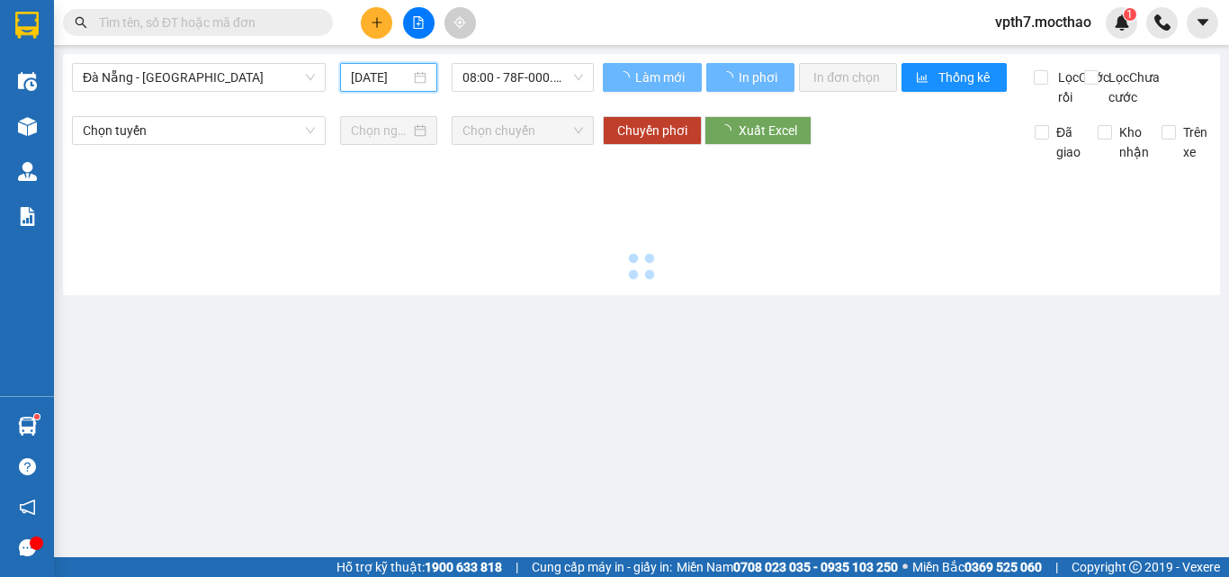
type input "[DATE]"
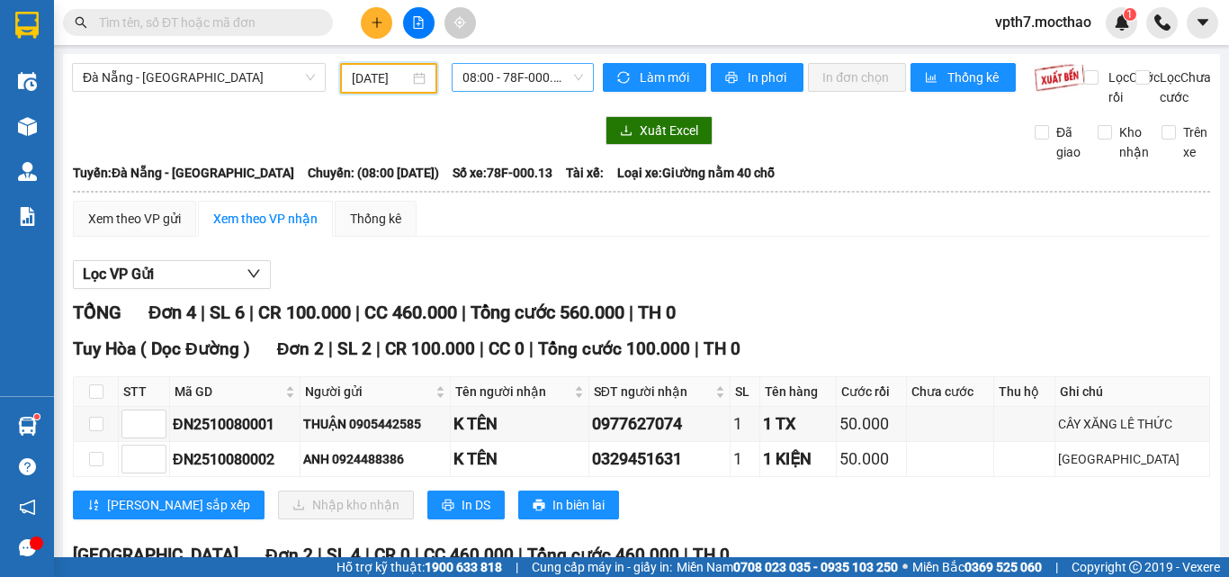
click at [529, 71] on span "08:00 - 78F-000.13" at bounding box center [523, 77] width 121 height 27
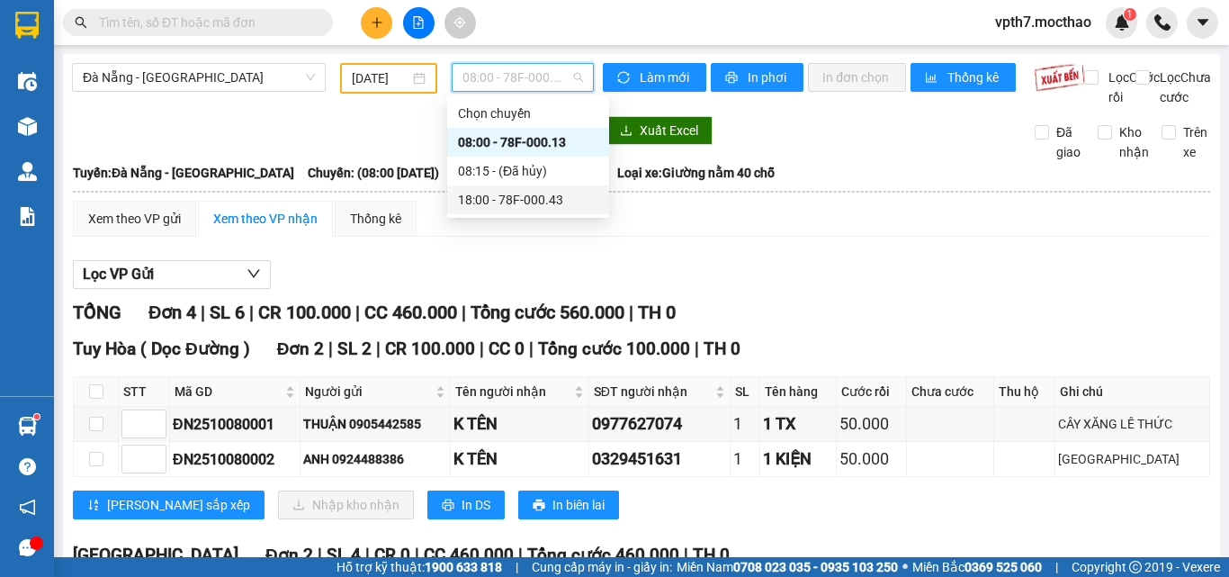
click at [559, 200] on div "18:00 - 78F-000.43" at bounding box center [528, 200] width 140 height 20
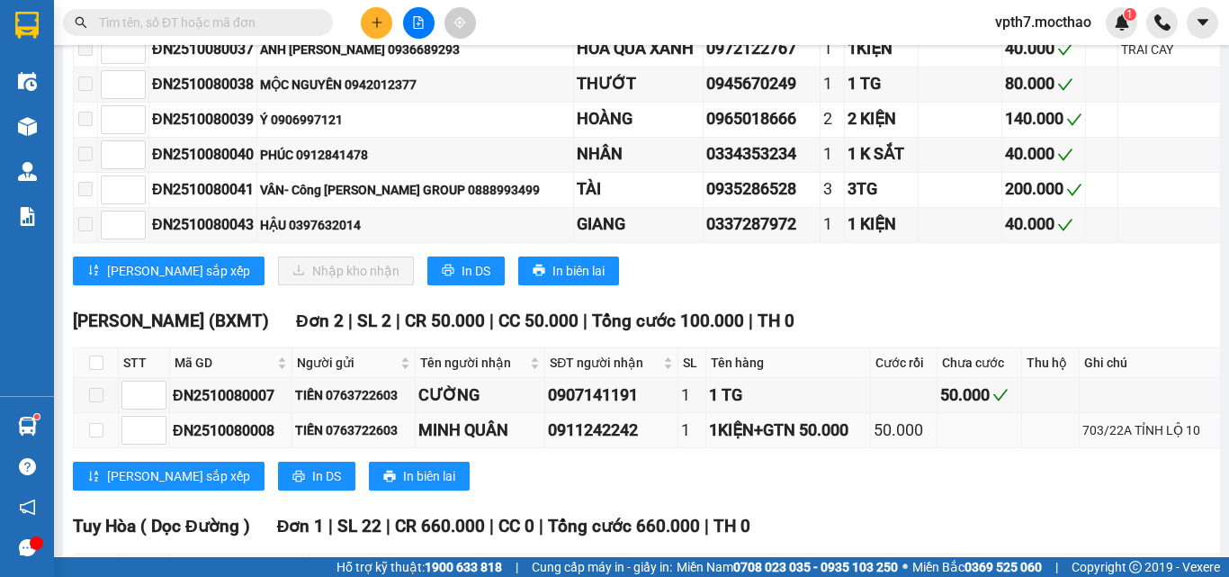
scroll to position [1710, 0]
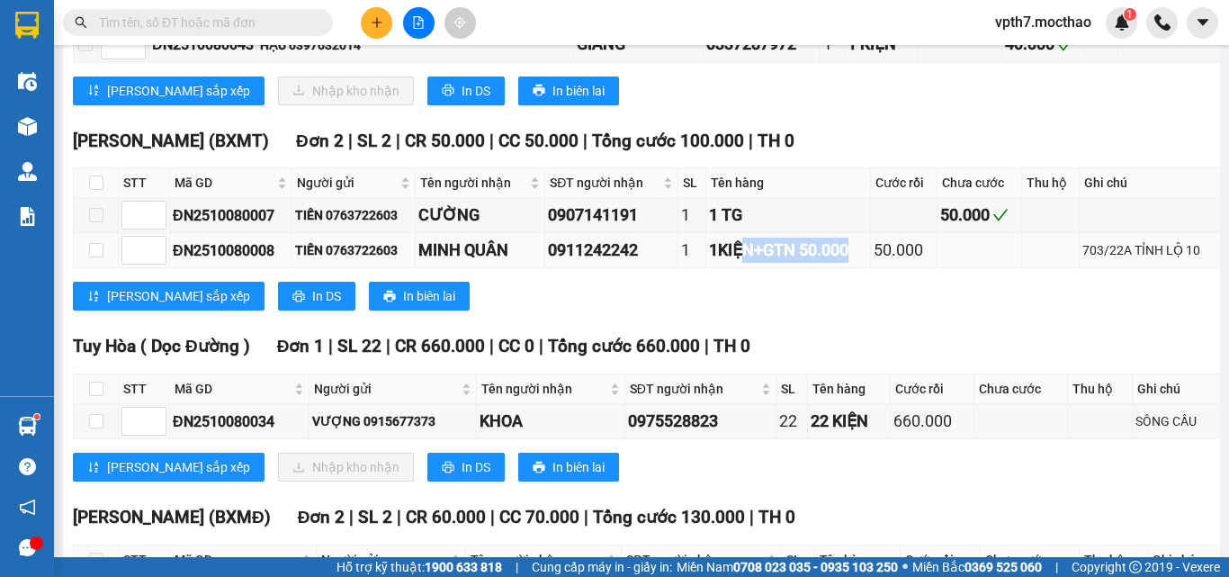
drag, startPoint x: 729, startPoint y: 210, endPoint x: 852, endPoint y: 208, distance: 123.3
click at [852, 238] on div "1KIỆN+GTN 50.000" at bounding box center [788, 250] width 159 height 25
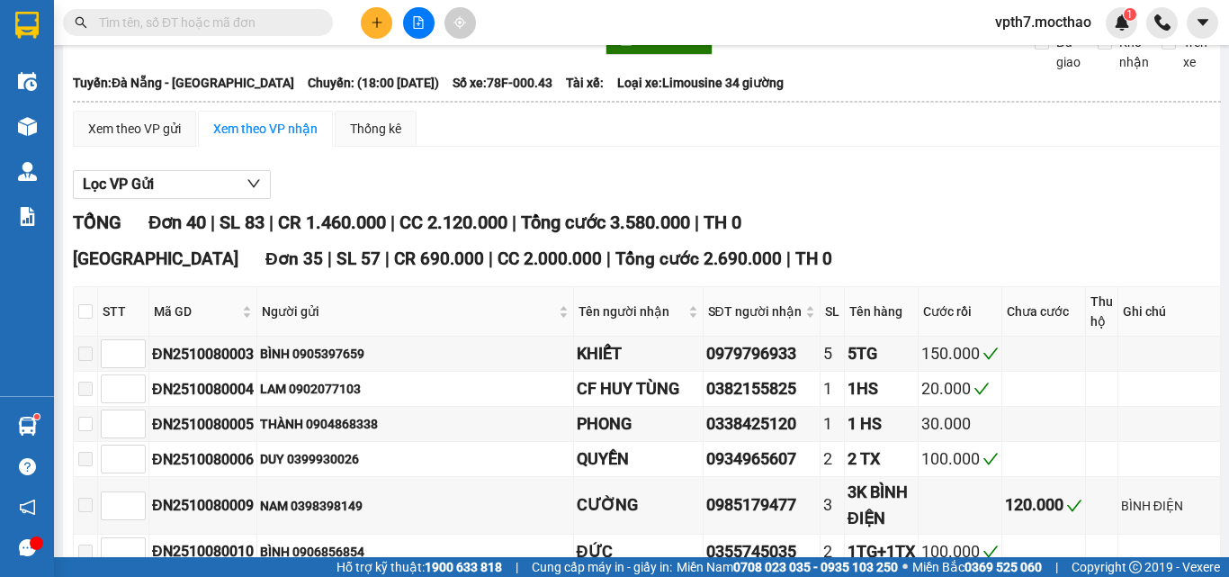
scroll to position [0, 0]
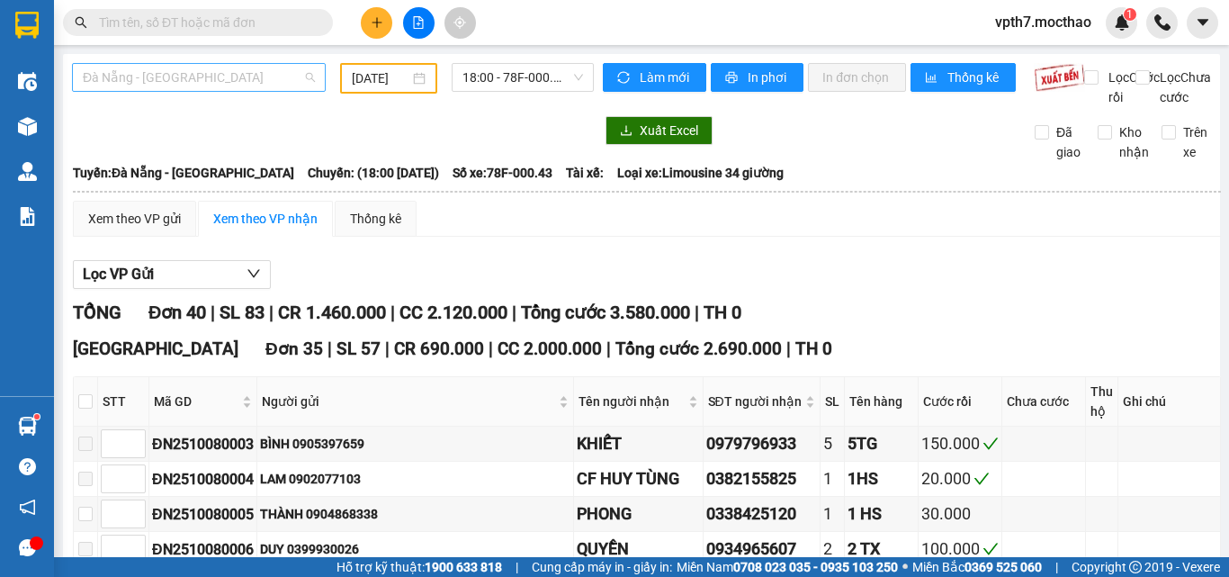
click at [260, 82] on span "Đà Nẵng - [GEOGRAPHIC_DATA]" at bounding box center [199, 77] width 232 height 27
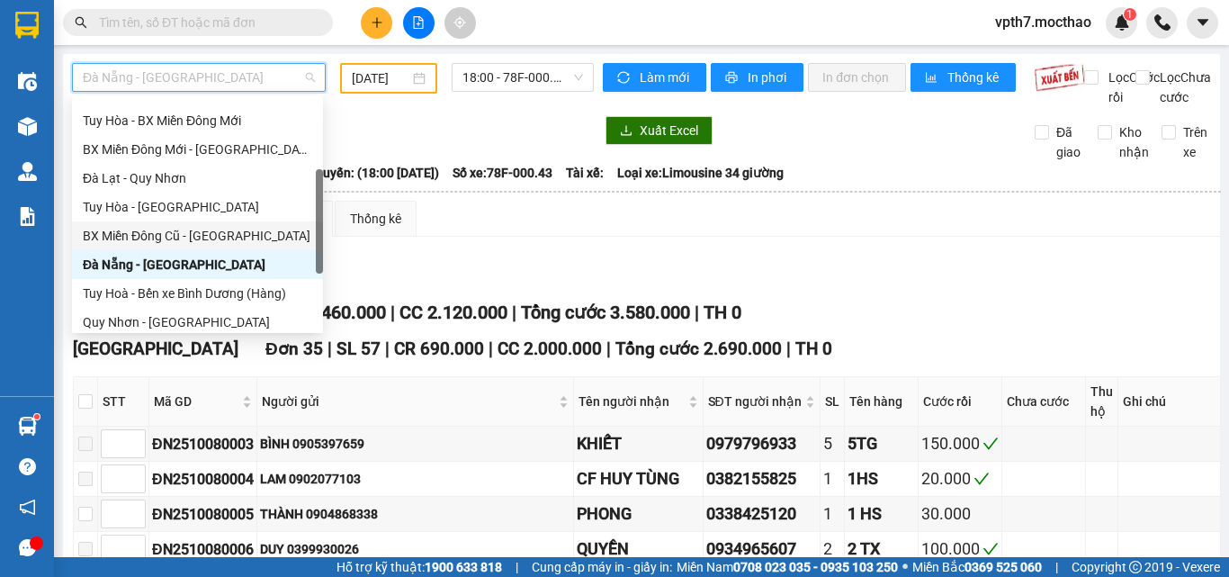
click at [211, 229] on div "BX Miền Đông Cũ - [GEOGRAPHIC_DATA]" at bounding box center [197, 236] width 229 height 20
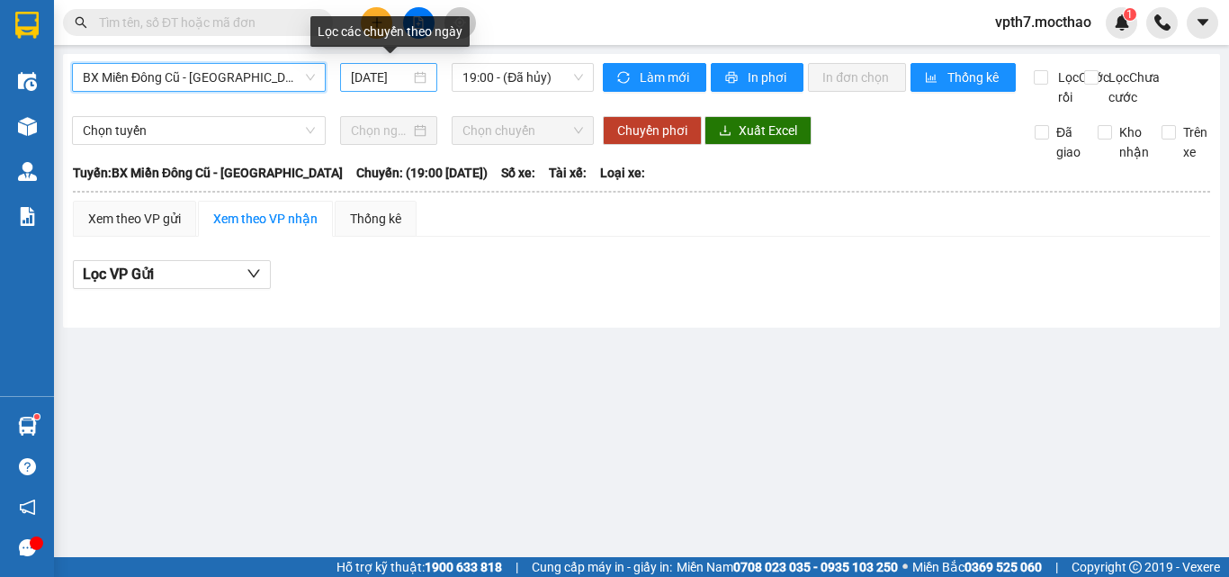
click at [396, 73] on input "[DATE]" at bounding box center [380, 77] width 59 height 20
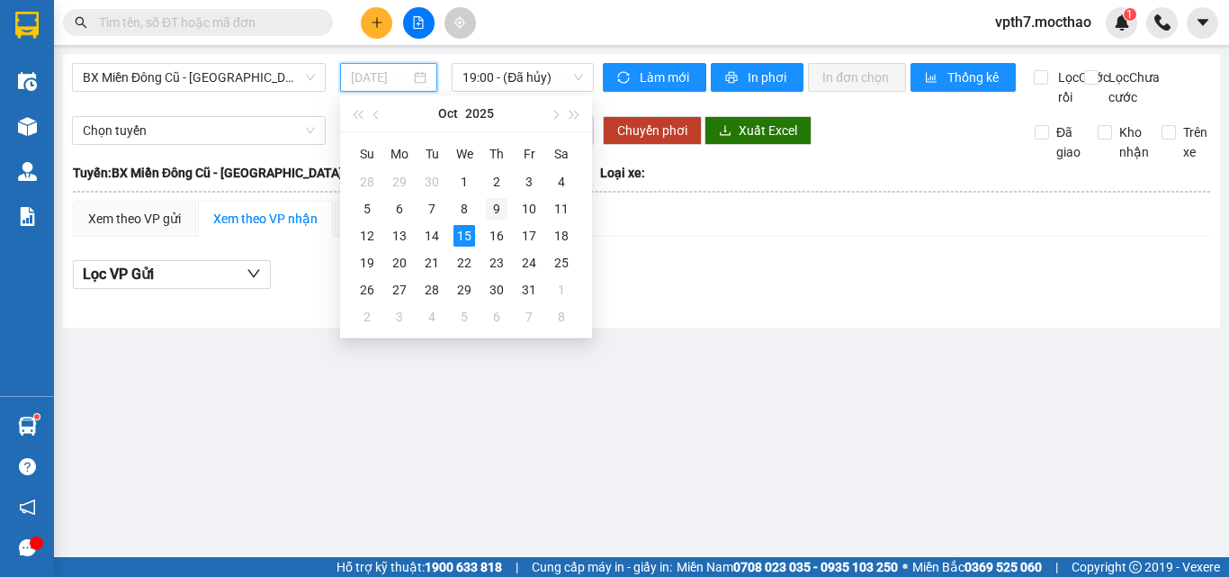
click at [492, 202] on div "9" at bounding box center [497, 209] width 22 height 22
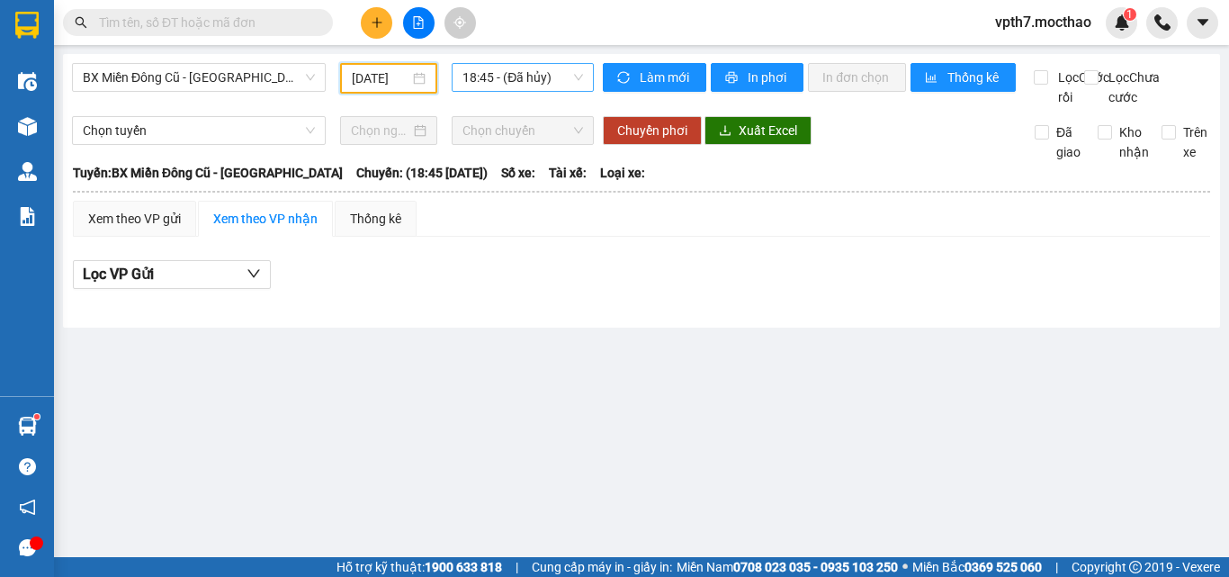
click at [543, 85] on span "18:45 - (Đã hủy)" at bounding box center [523, 77] width 121 height 27
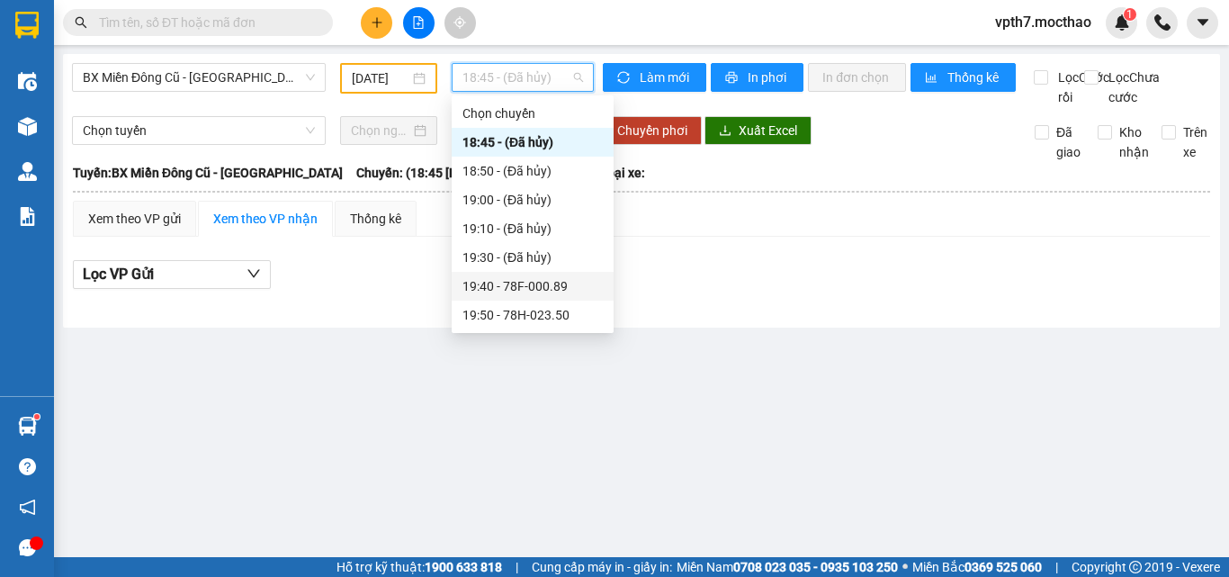
click at [556, 277] on div "19:40 - 78F-000.89" at bounding box center [533, 286] width 140 height 20
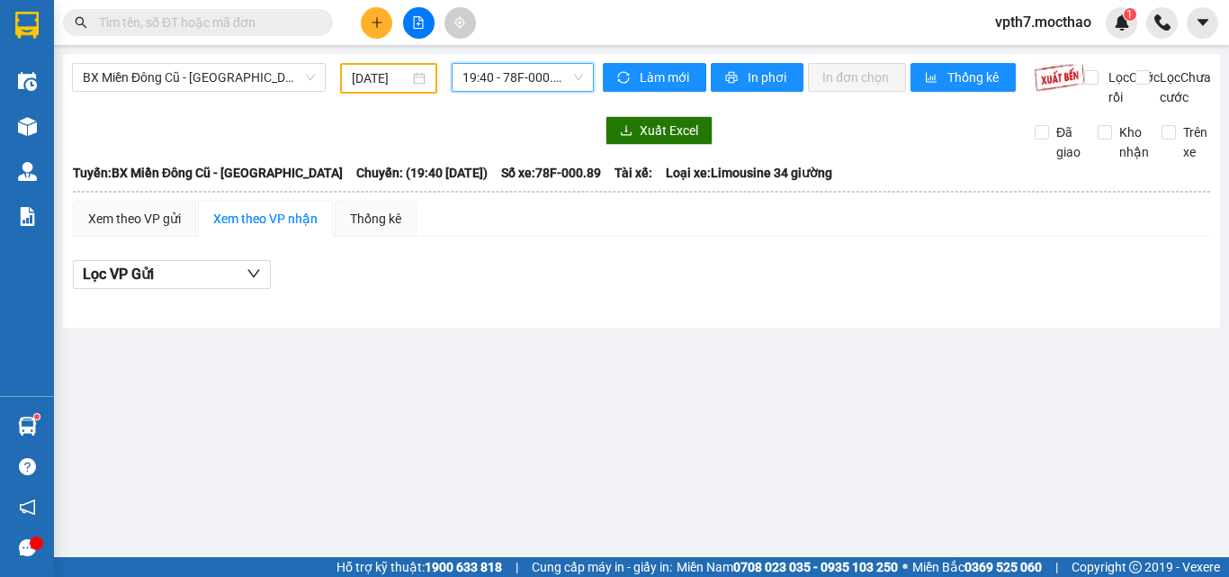
click at [562, 87] on span "19:40 - 78F-000.89" at bounding box center [523, 77] width 121 height 27
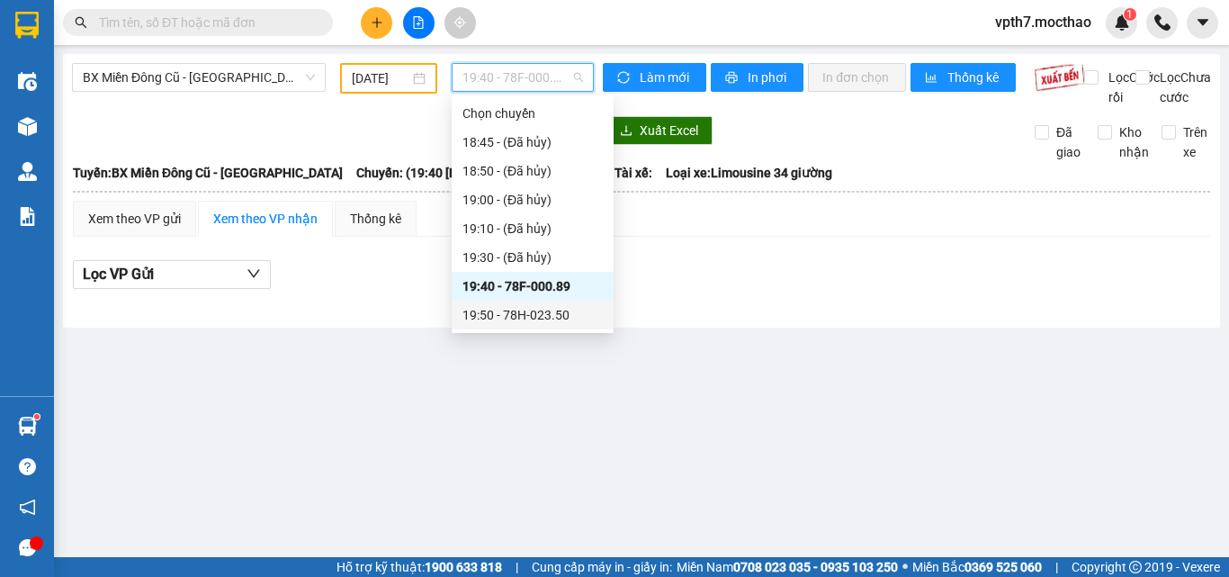
click at [561, 327] on div "19:50 - 78H-023.50" at bounding box center [533, 315] width 162 height 29
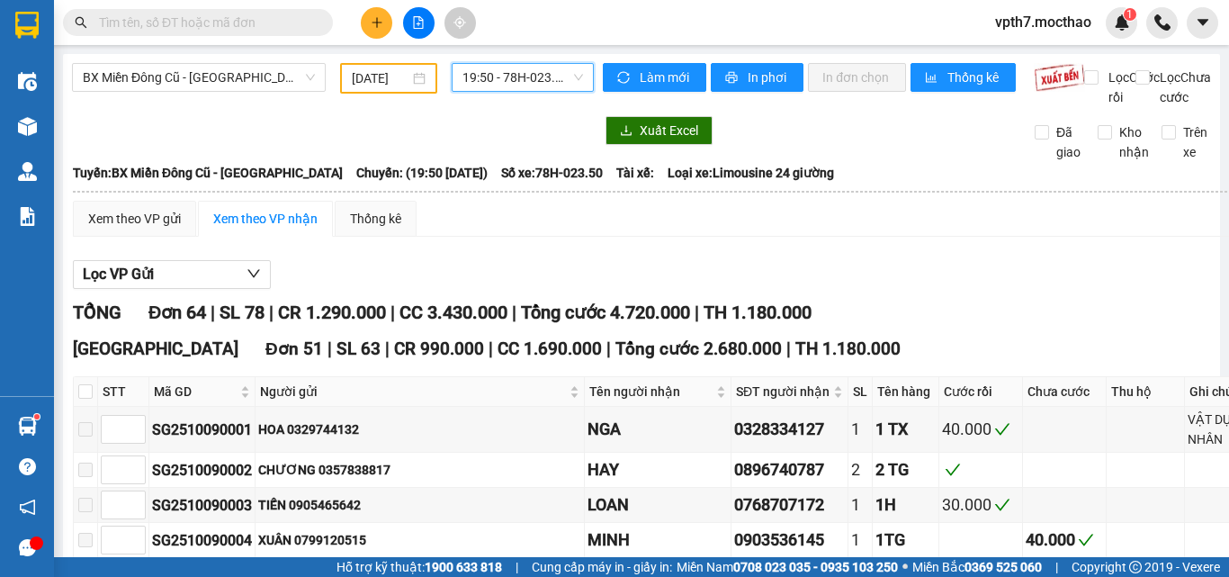
scroll to position [180, 0]
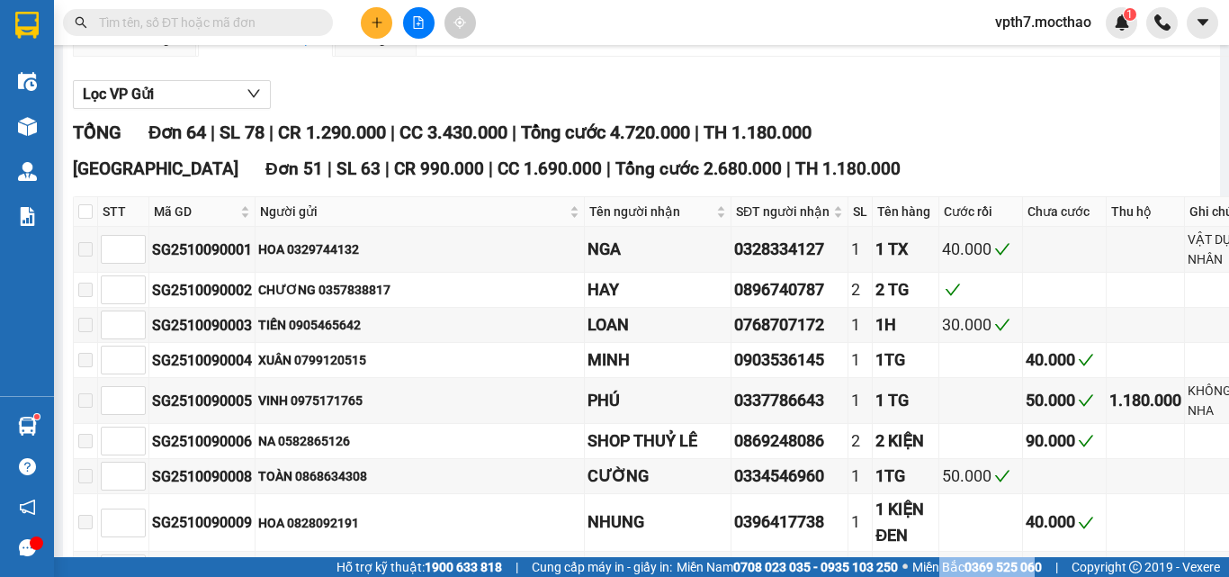
drag, startPoint x: 932, startPoint y: 558, endPoint x: 1038, endPoint y: 558, distance: 105.3
click at [1038, 558] on span "Miền Bắc 0369 525 060" at bounding box center [978, 567] width 130 height 20
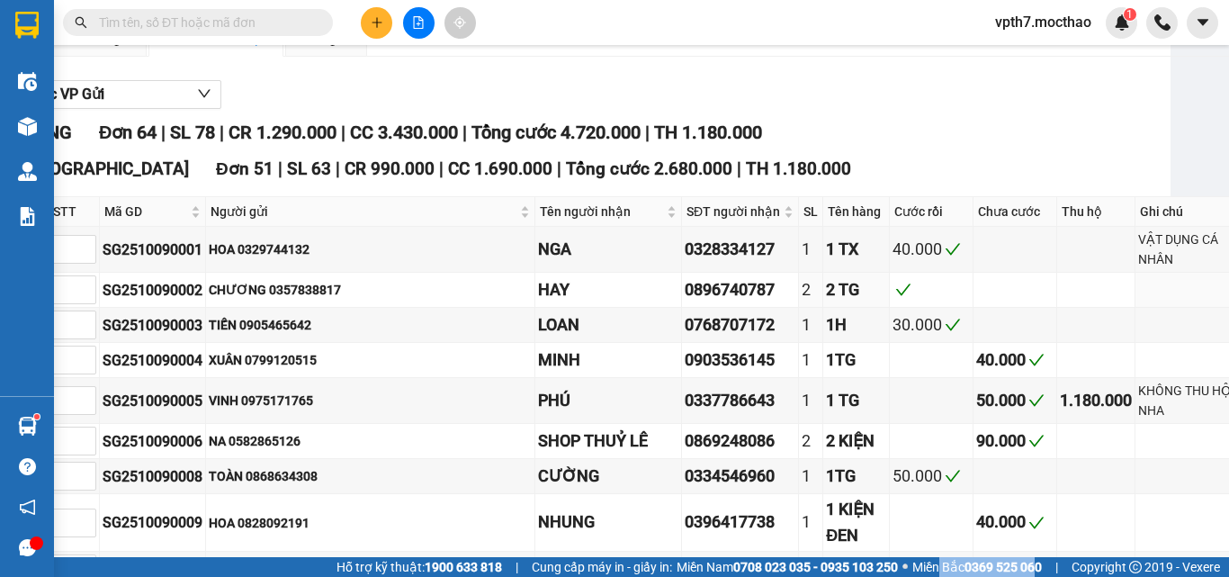
scroll to position [0, 49]
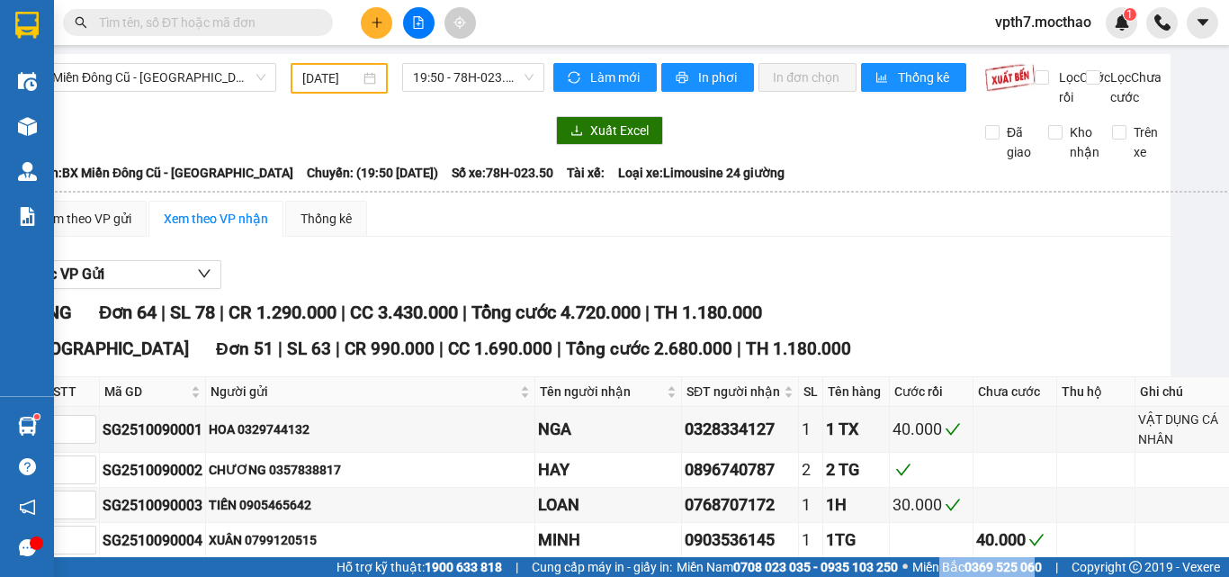
click at [321, 81] on input "[DATE]" at bounding box center [331, 78] width 58 height 20
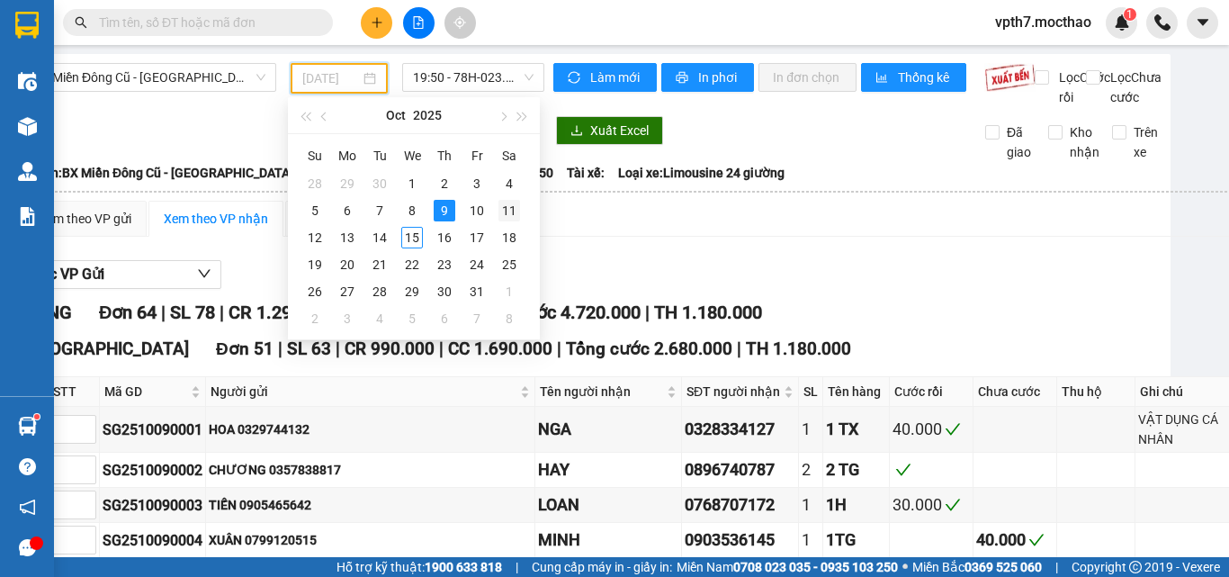
click at [513, 207] on div "11" at bounding box center [510, 211] width 22 height 22
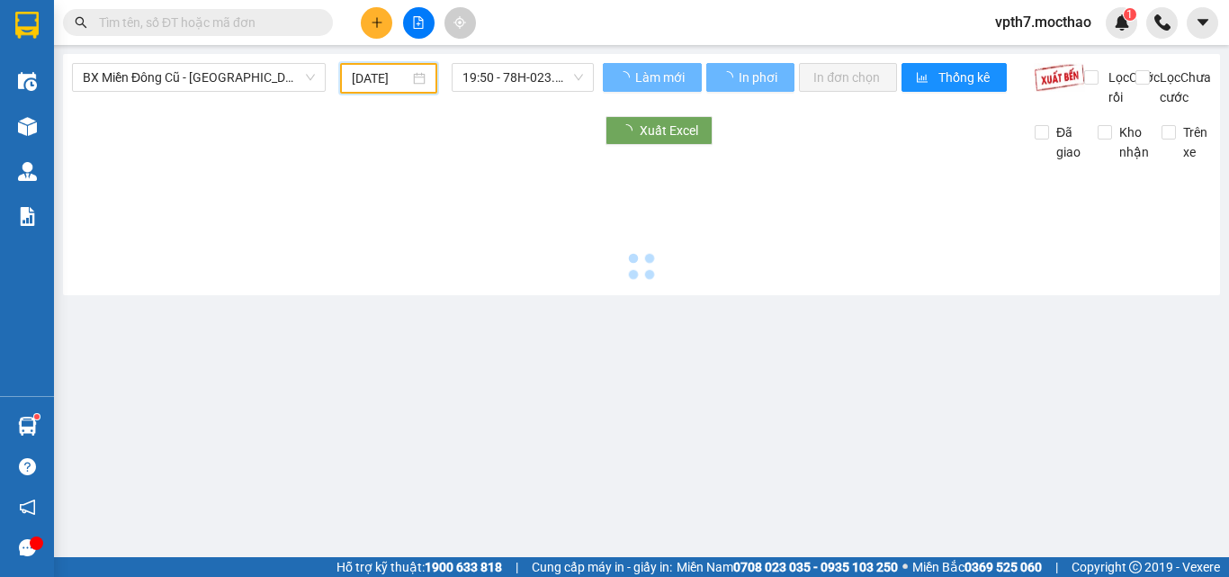
type input "[DATE]"
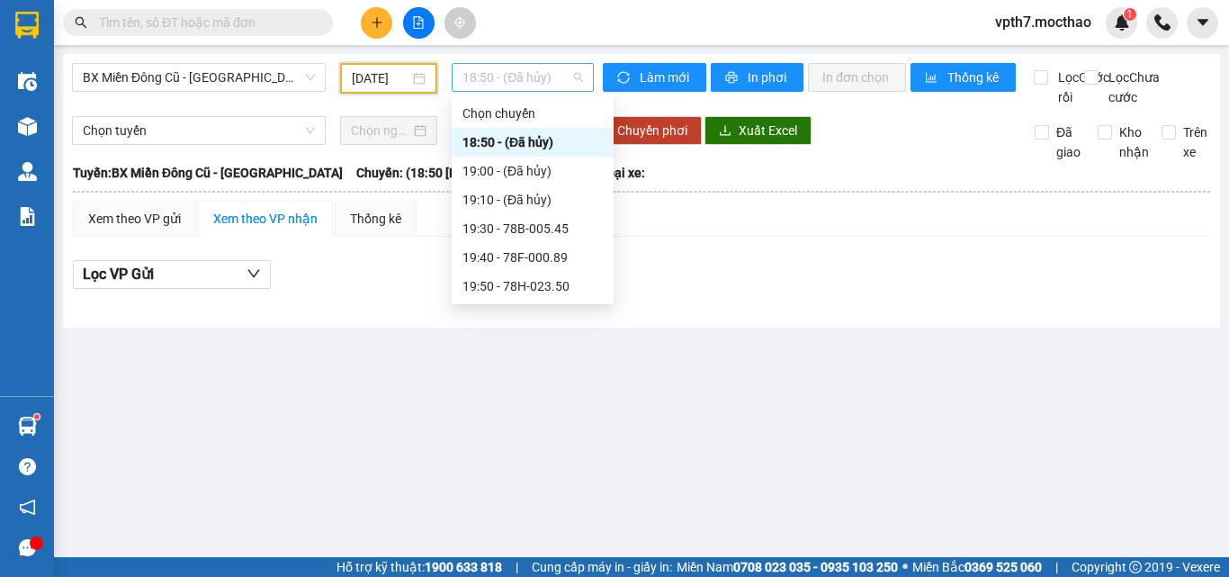
click at [540, 76] on span "18:50 - (Đã hủy)" at bounding box center [523, 77] width 121 height 27
click at [550, 230] on div "19:30 - 78B-005.45" at bounding box center [533, 229] width 140 height 20
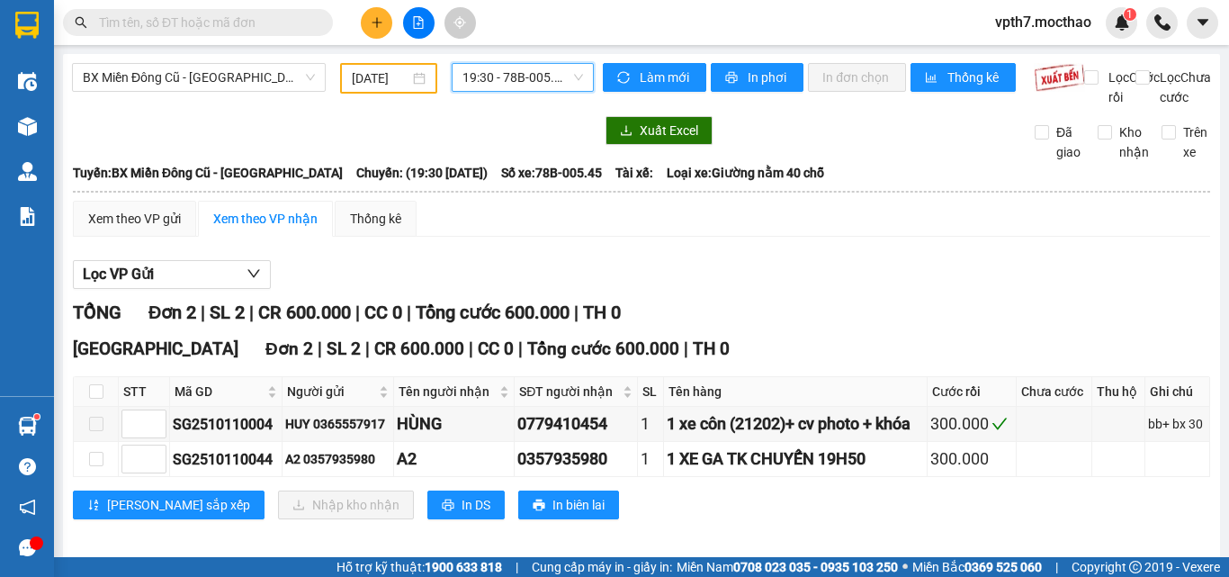
click at [496, 76] on span "19:30 - 78B-005.45" at bounding box center [523, 77] width 121 height 27
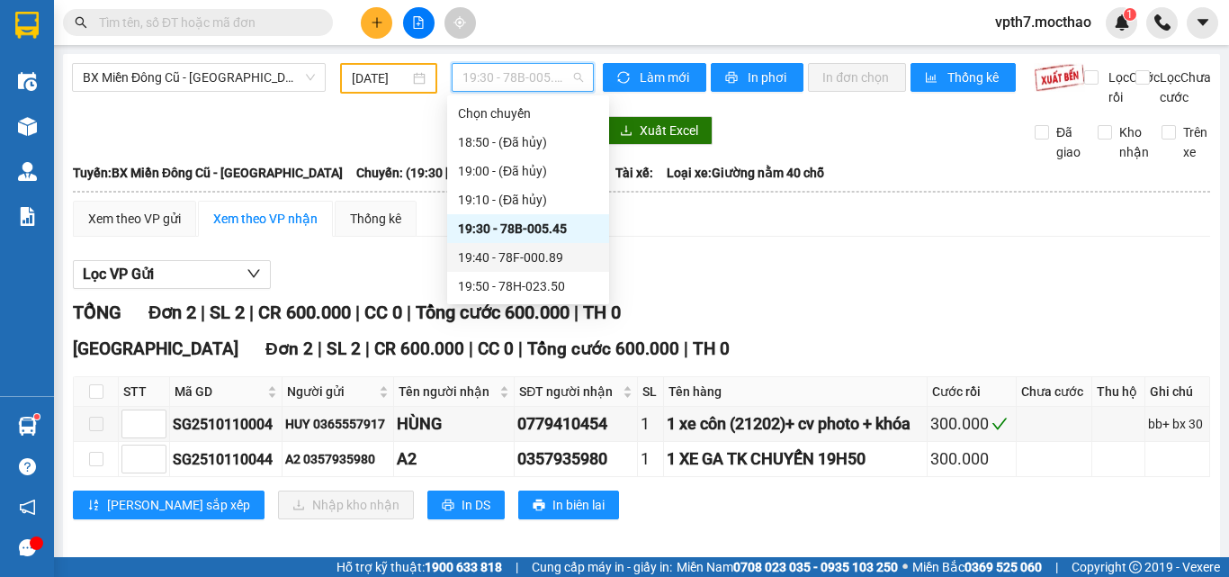
click at [507, 261] on div "19:40 - 78F-000.89" at bounding box center [528, 257] width 140 height 20
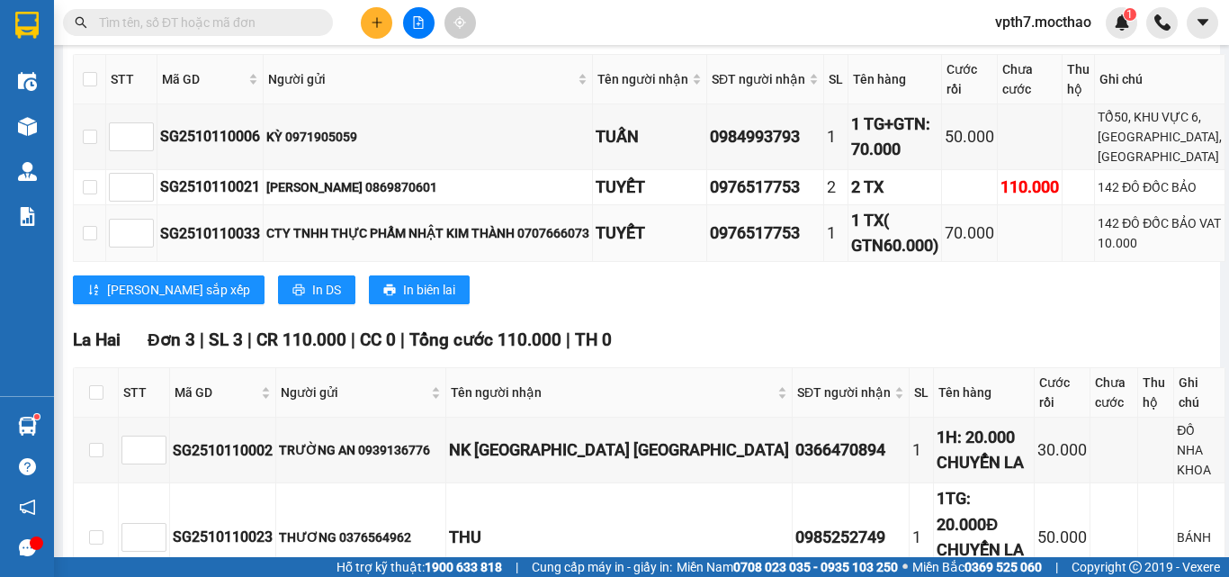
scroll to position [2277, 0]
